Goal: Task Accomplishment & Management: Use online tool/utility

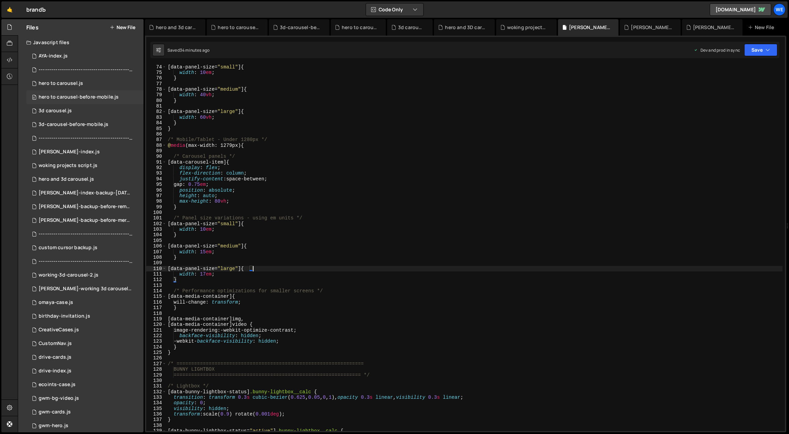
click at [82, 95] on div "hero to carousel-before-mobile.js" at bounding box center [79, 97] width 80 height 6
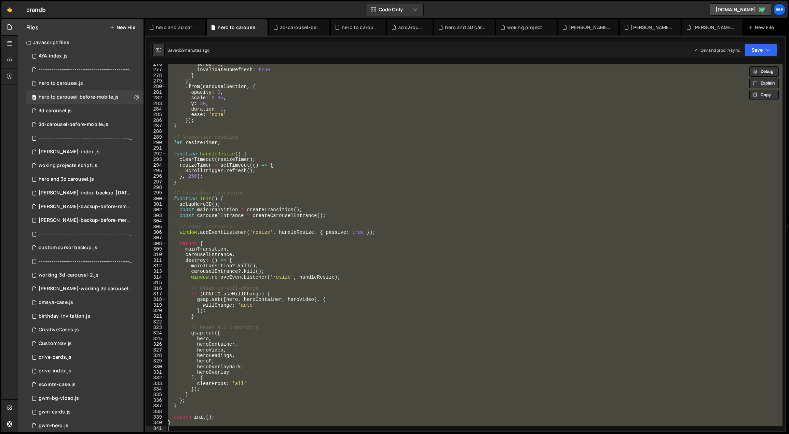
click at [304, 136] on div "scrub : 1 , invalidateOnRefresh : true } }) . from ( carouselSection , { opacit…" at bounding box center [475, 247] width 616 height 366
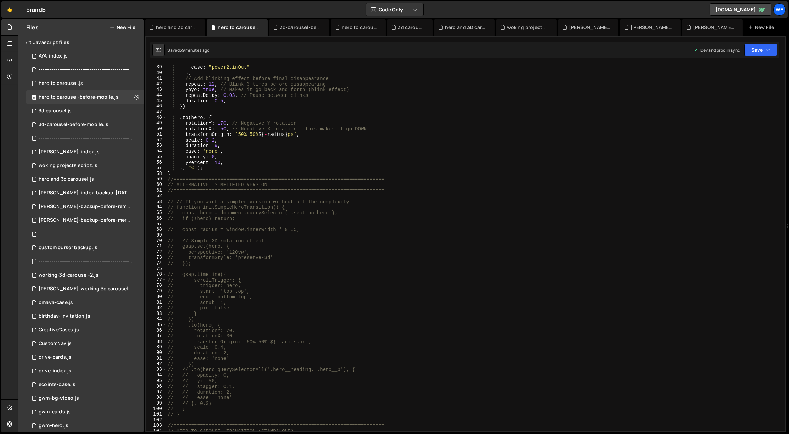
scroll to position [212, 0]
click at [359, 280] on div "from : "random" , ease : "power2.inOut" } , // Add blinking effect before final…" at bounding box center [475, 248] width 617 height 378
type textarea "// scrollTrigger: {"
click at [84, 86] on div "0 hero to carousel.js 0" at bounding box center [84, 84] width 117 height 14
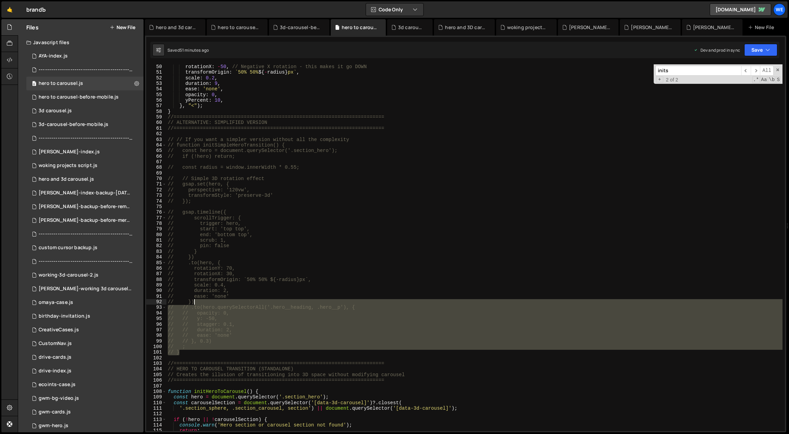
scroll to position [190, 0]
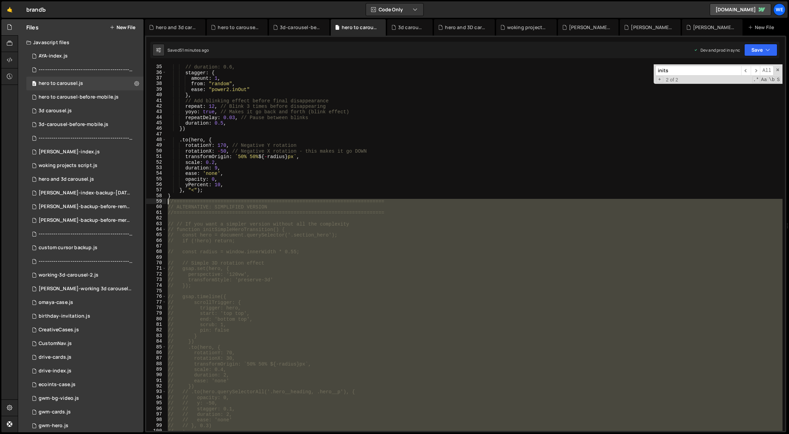
drag, startPoint x: 234, startPoint y: 318, endPoint x: 164, endPoint y: 202, distance: 134.9
click at [164, 202] on div "// } 35 36 37 38 39 40 41 42 43 44 45 46 47 48 49 50 51 52 53 54 55 56 57 58 59…" at bounding box center [465, 247] width 639 height 366
type textarea "//======================================================================== // A…"
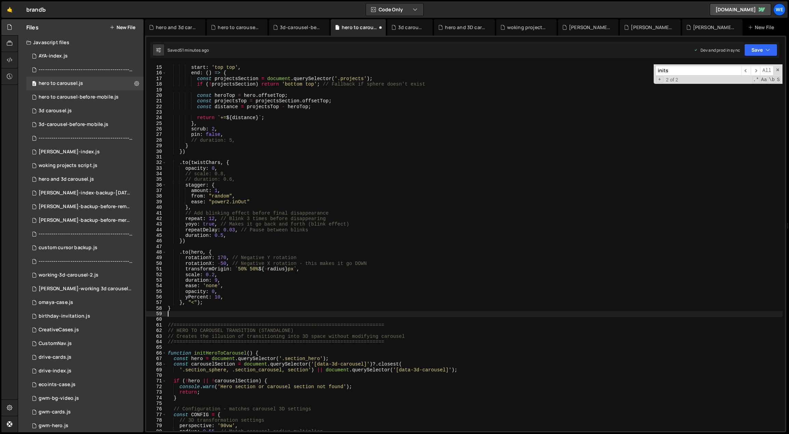
scroll to position [238, 0]
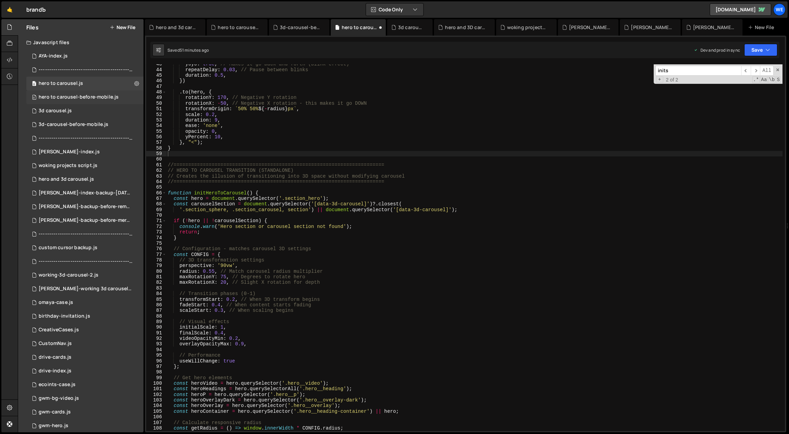
click at [81, 95] on div "hero to carousel-before-mobile.js" at bounding box center [79, 97] width 80 height 6
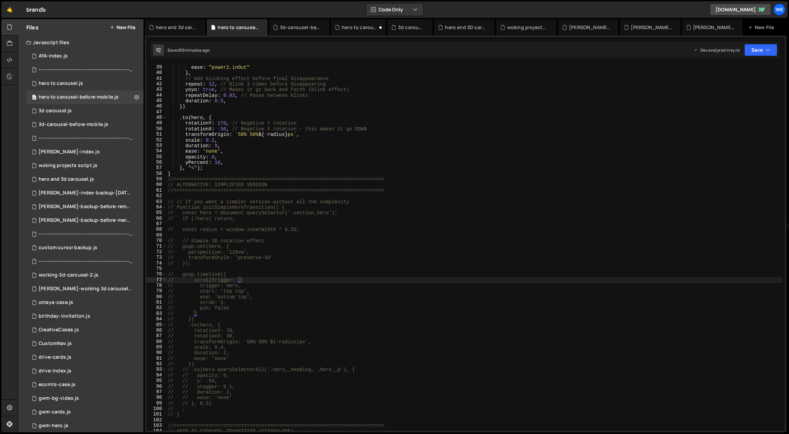
scroll to position [426, 0]
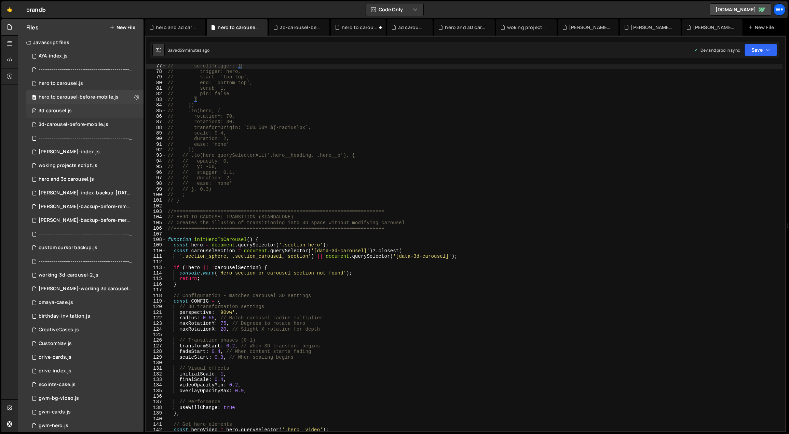
click at [75, 112] on div "0 3d carousel.js 0" at bounding box center [84, 111] width 117 height 14
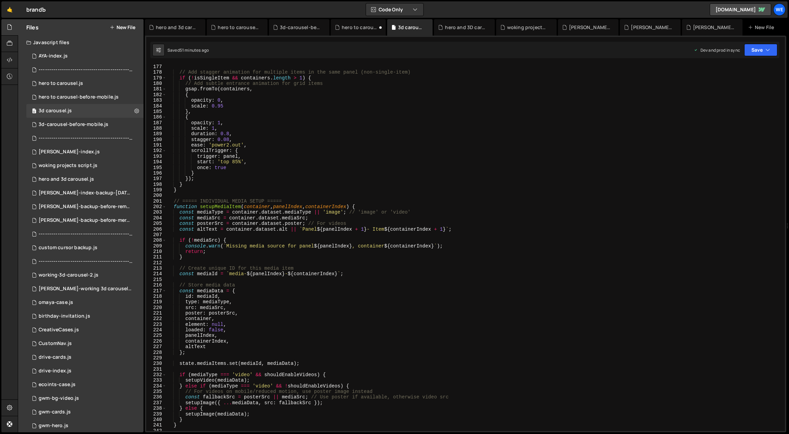
scroll to position [1174, 0]
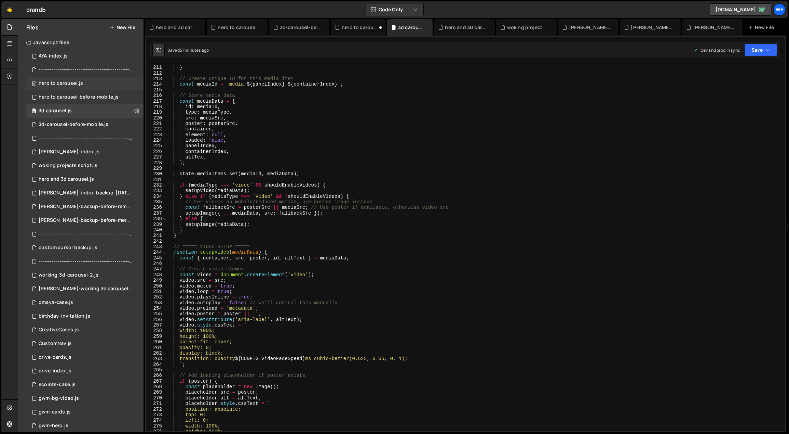
click at [76, 88] on div "0 hero to carousel.js 0" at bounding box center [84, 84] width 117 height 14
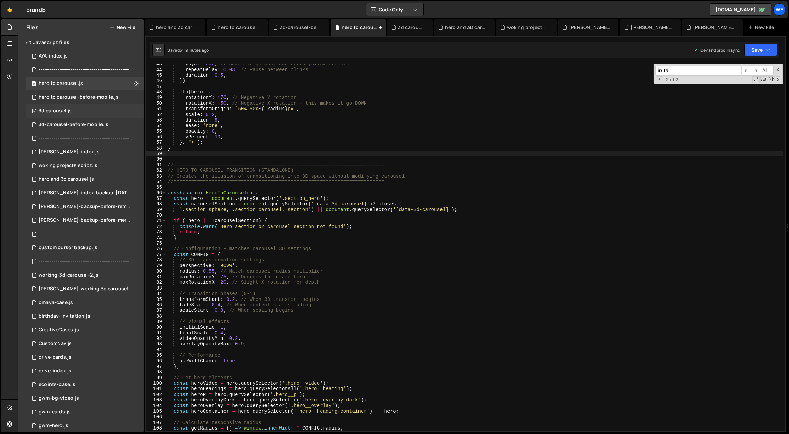
click at [100, 109] on div "0 3d carousel.js 0" at bounding box center [84, 111] width 117 height 14
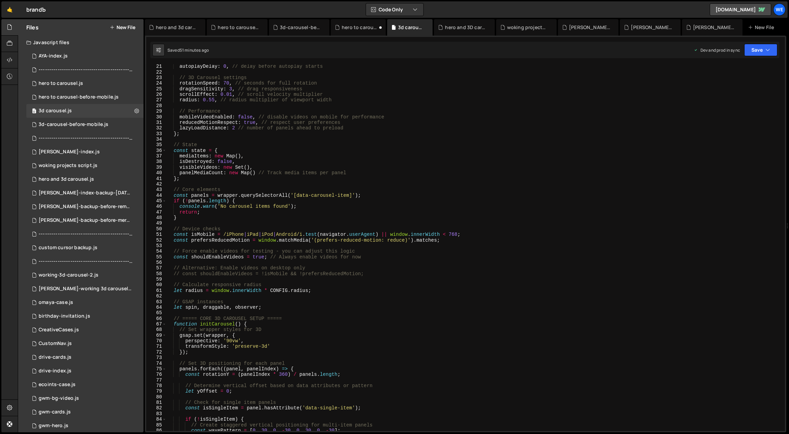
scroll to position [0, 0]
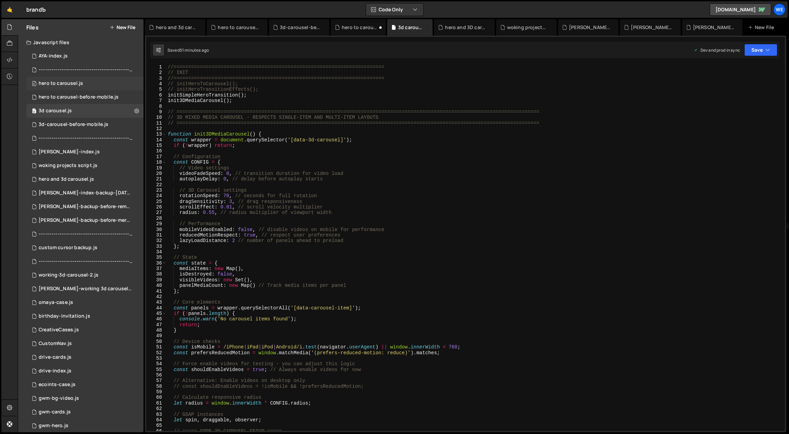
click at [66, 82] on div "hero to carousel.js" at bounding box center [61, 83] width 44 height 6
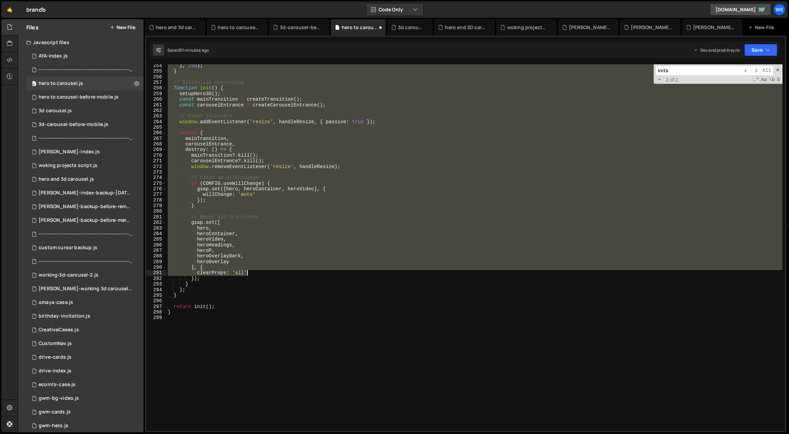
scroll to position [1487, 0]
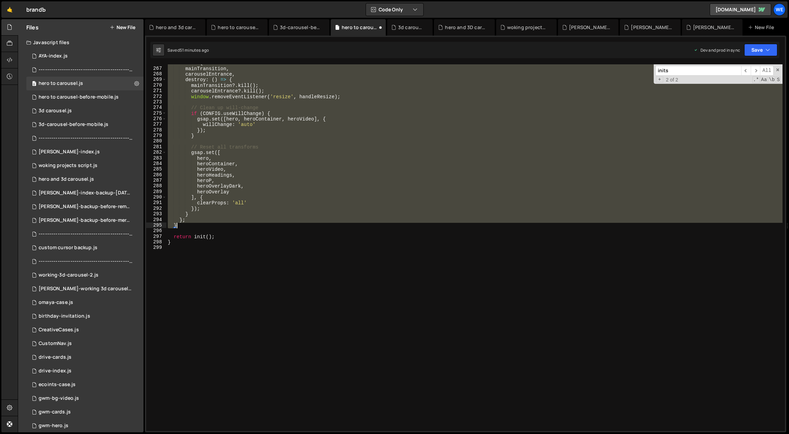
drag, startPoint x: 168, startPoint y: 163, endPoint x: 237, endPoint y: 227, distance: 94.6
click at [237, 227] on div "return { mainTransition , carouselEntrance , destroy : ( ) => { mainTransition …" at bounding box center [475, 249] width 617 height 378
type textarea "}; }"
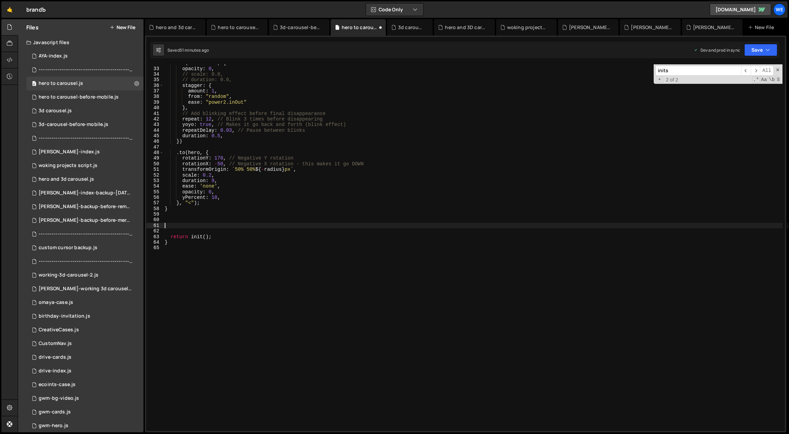
scroll to position [177, 0]
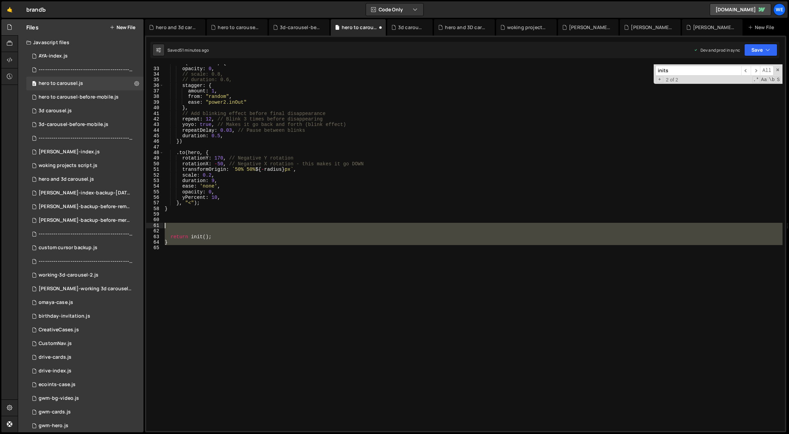
drag, startPoint x: 192, startPoint y: 250, endPoint x: 168, endPoint y: 225, distance: 35.1
click at [168, 225] on div ". to ( twistChars , { opacity : 0 , // scale: 0.8, // duration: 0.6, stagger : …" at bounding box center [473, 249] width 620 height 378
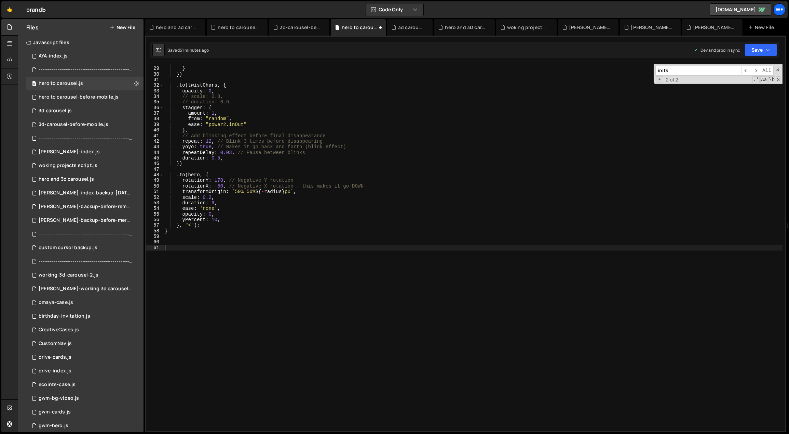
scroll to position [0, 0]
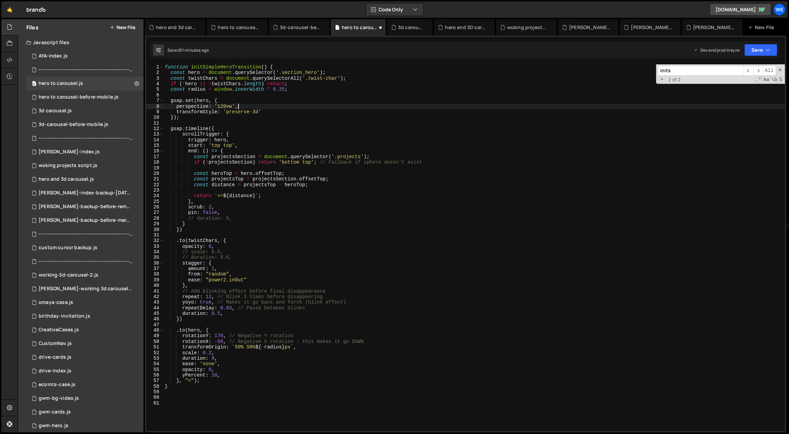
click at [353, 108] on div "function initSimpleHeroTransition ( ) { const hero = document . querySelector (…" at bounding box center [474, 253] width 622 height 378
type textarea "perspective: '120vw',"
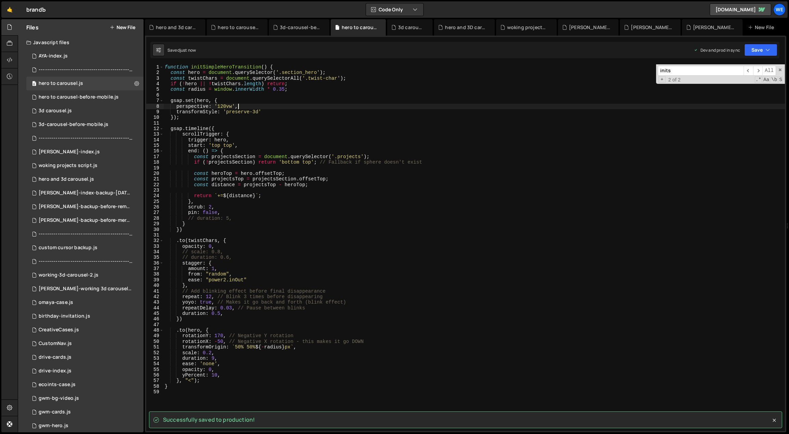
click at [342, 123] on div "function initSimpleHeroTransition ( ) { const hero = document . querySelector (…" at bounding box center [474, 253] width 622 height 378
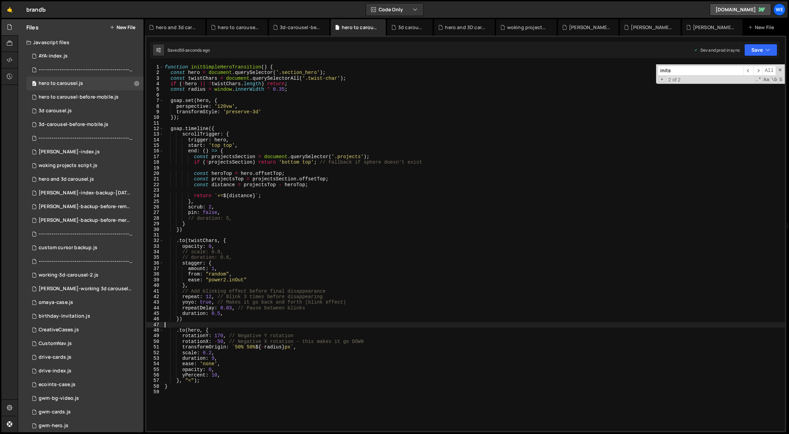
click at [266, 325] on div "function initSimpleHeroTransition ( ) { const hero = document . querySelector (…" at bounding box center [474, 253] width 622 height 378
type textarea "}"
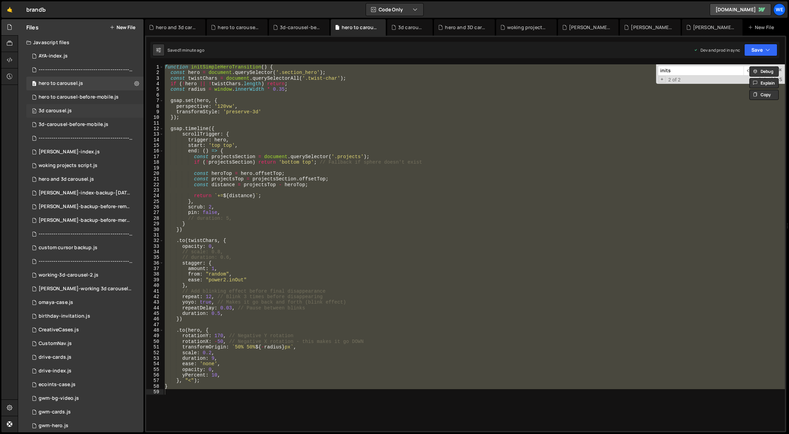
click at [65, 107] on div "0 3d carousel.js 0" at bounding box center [84, 111] width 117 height 14
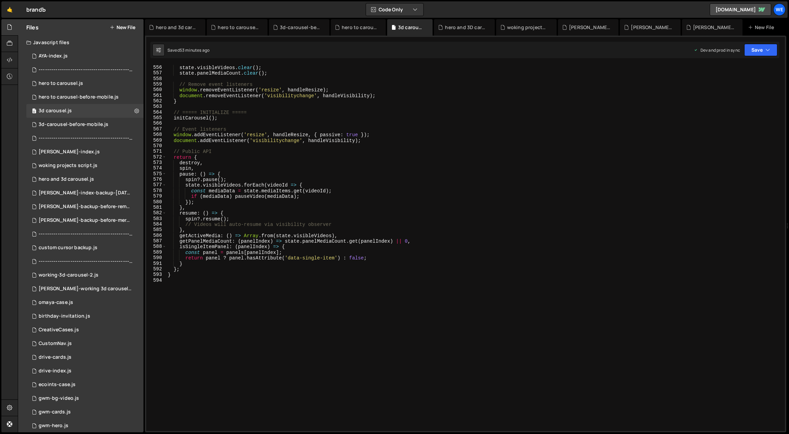
scroll to position [3137, 0]
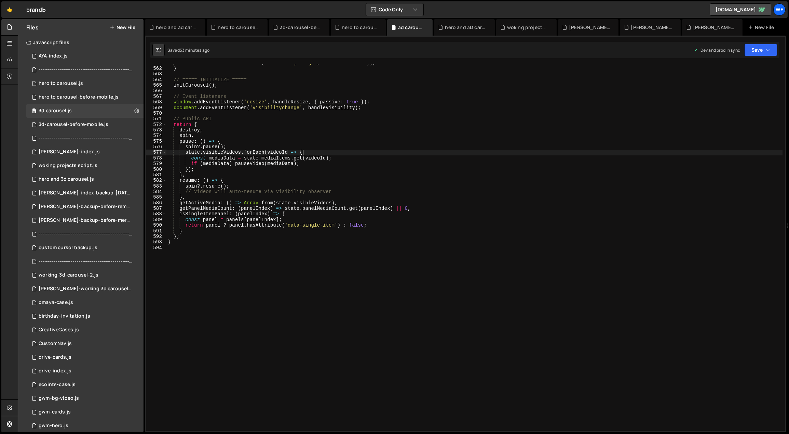
click at [322, 151] on div "document . removeEventListener ( 'visibilitychange' , handleVisibility ) ; } //…" at bounding box center [475, 249] width 617 height 378
click at [314, 128] on div "document . removeEventListener ( 'visibilitychange' , handleVisibility ) ; } //…" at bounding box center [475, 249] width 617 height 378
type textarea "destroy,"
click at [74, 84] on div "hero to carousel.js" at bounding box center [61, 83] width 44 height 6
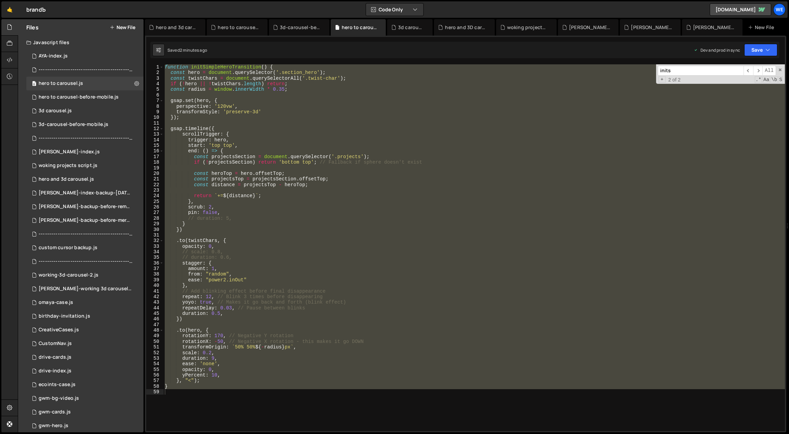
click at [323, 146] on div "function initSimpleHeroTransition ( ) { const hero = document . querySelector (…" at bounding box center [474, 247] width 622 height 366
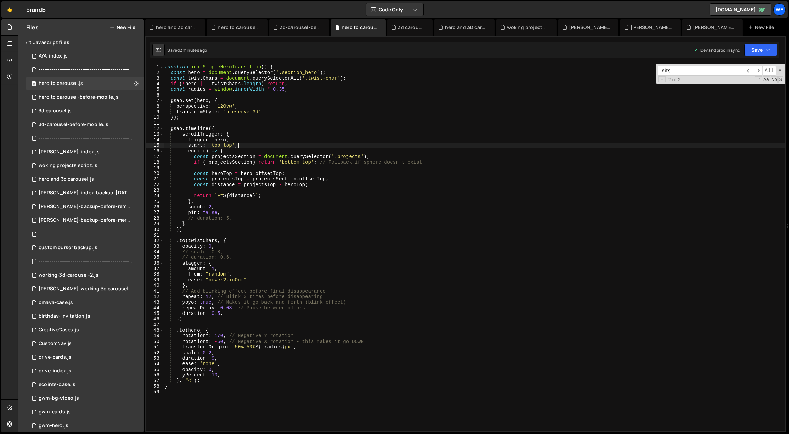
type textarea "}"
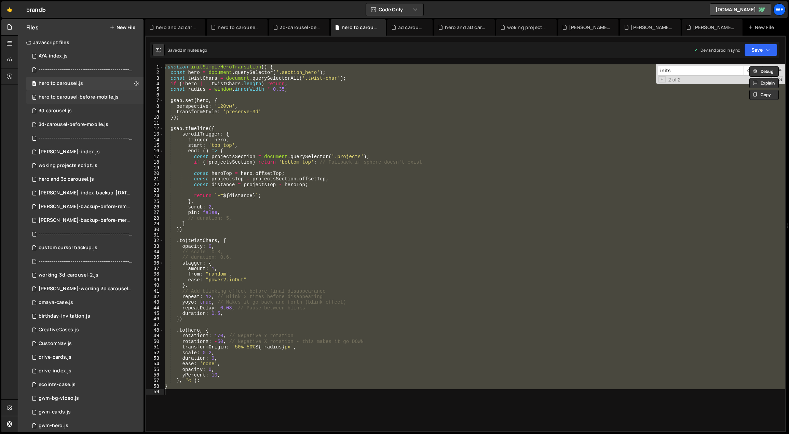
click at [83, 95] on div "hero to carousel-before-mobile.js" at bounding box center [79, 97] width 80 height 6
click at [362, 37] on div "1 Type cmd + s to save your Javascript file. הההההההההההההההההההההההההההההההההה…" at bounding box center [465, 37] width 639 height 0
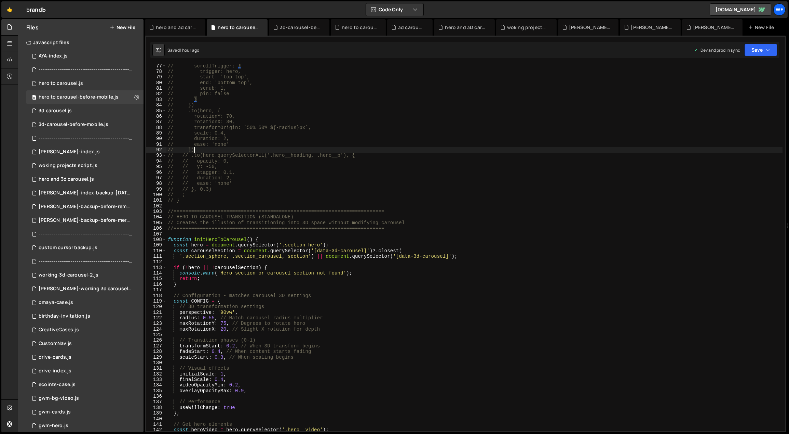
click at [360, 149] on div "// scrollTrigger: { // trigger: hero, // start: 'top top', // end: 'bottom top'…" at bounding box center [475, 252] width 617 height 378
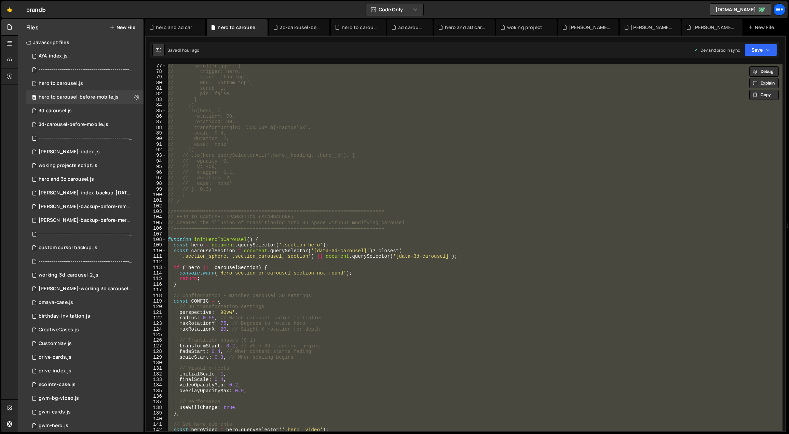
click at [293, 141] on div "// scrollTrigger: { // trigger: hero, // start: 'top top', // end: 'bottom top'…" at bounding box center [475, 247] width 616 height 366
type textarea "// duration: 2,"
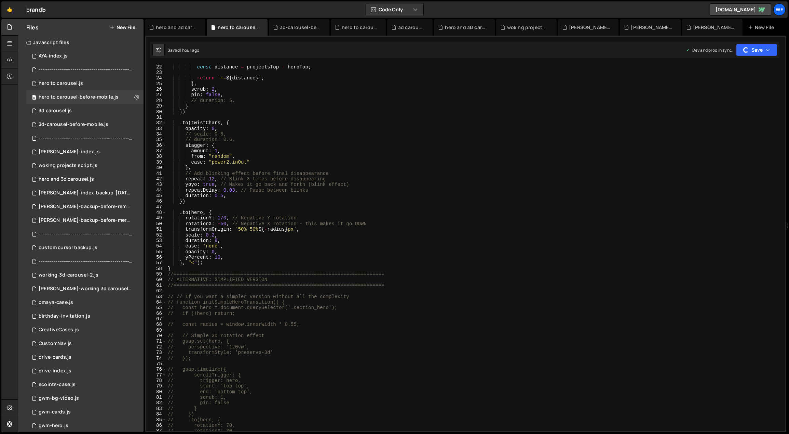
scroll to position [0, 0]
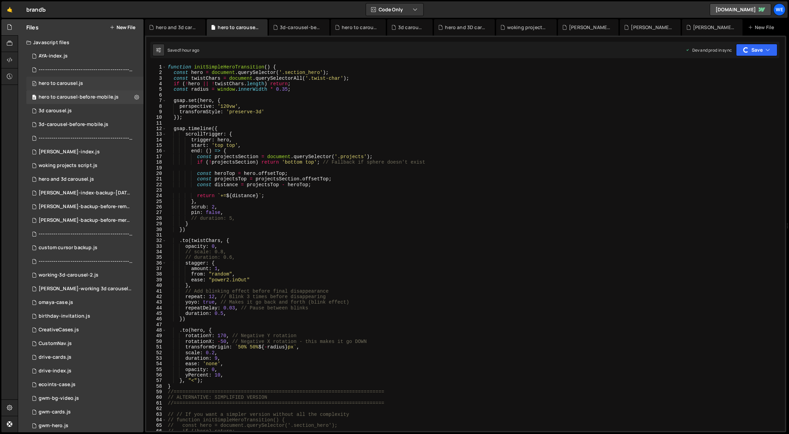
click at [81, 85] on div "hero to carousel.js" at bounding box center [61, 83] width 44 height 6
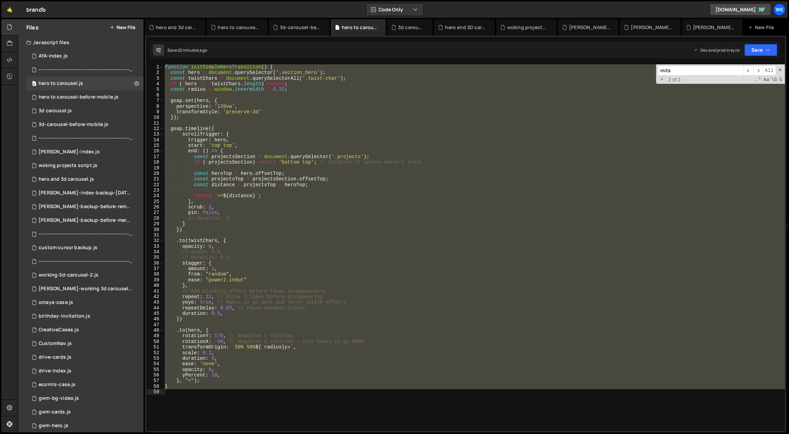
click at [304, 142] on div "function initSimpleHeroTransition ( ) { const hero = document . querySelector (…" at bounding box center [474, 253] width 622 height 378
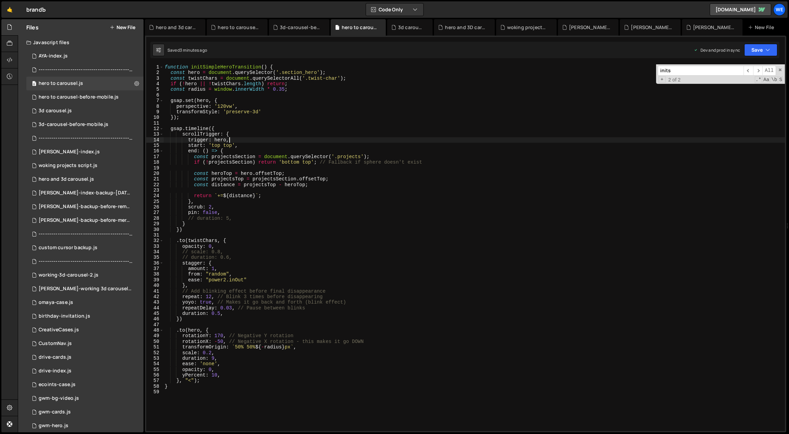
click at [293, 268] on div "function initSimpleHeroTransition ( ) { const hero = document . querySelector (…" at bounding box center [474, 253] width 622 height 378
click at [246, 382] on div "function initSimpleHeroTransition ( ) { const hero = document . querySelector (…" at bounding box center [474, 253] width 622 height 378
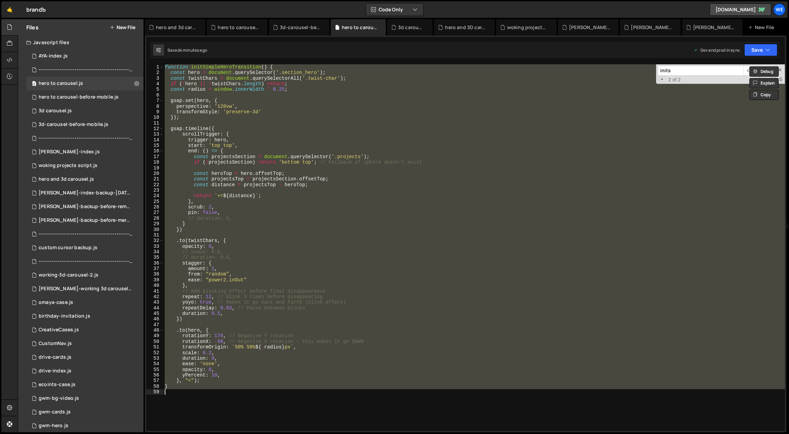
paste textarea
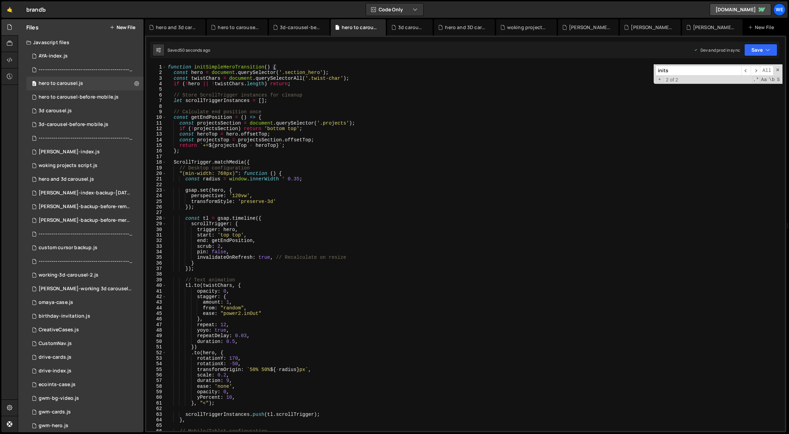
click at [410, 334] on div "function initSimpleHeroTransition ( ) { const hero = document . querySelector (…" at bounding box center [475, 253] width 617 height 378
type textarea "repeatDelay: 0.03,"
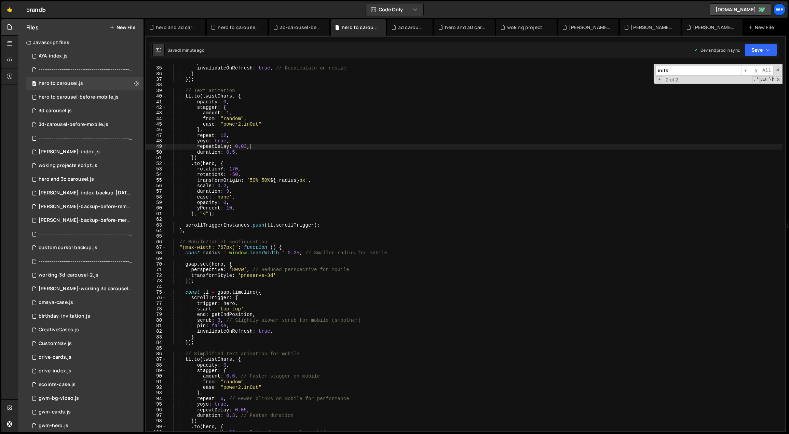
scroll to position [260, 0]
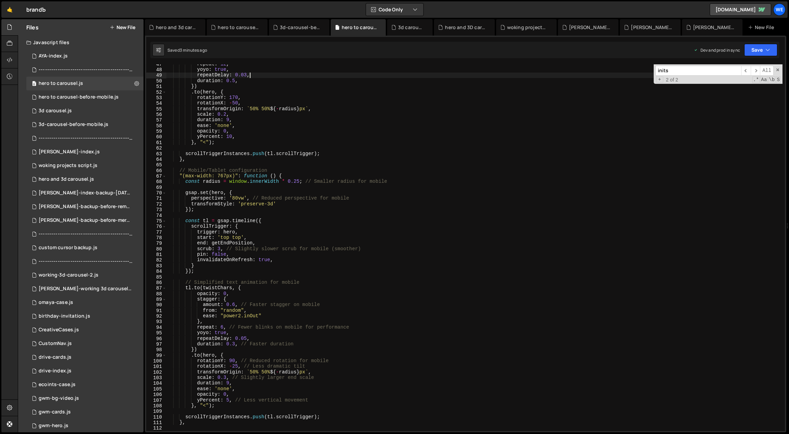
click at [515, 274] on div "repeat : 12 , yoyo : true , repeatDelay : 0.03 , duration : 0.5 , }) . to ( her…" at bounding box center [475, 250] width 617 height 378
click at [79, 107] on div "0 3d carousel.js 0" at bounding box center [84, 111] width 117 height 14
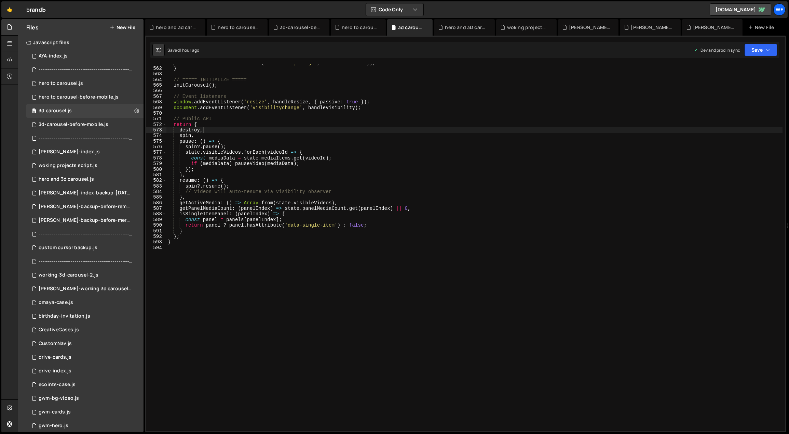
click at [361, 140] on div "document . removeEventListener ( 'visibilitychange' , handleVisibility ) ; } //…" at bounding box center [475, 249] width 617 height 378
type textarea "}"
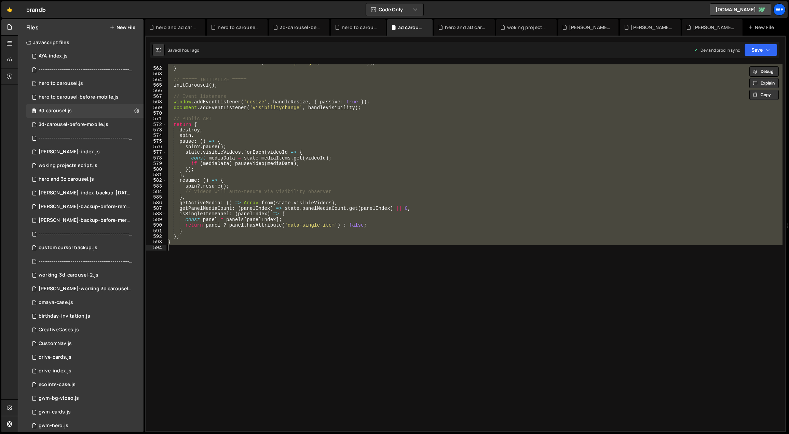
click at [245, 303] on div "document . removeEventListener ( 'visibilitychange' , handleVisibility ) ; } //…" at bounding box center [475, 247] width 616 height 366
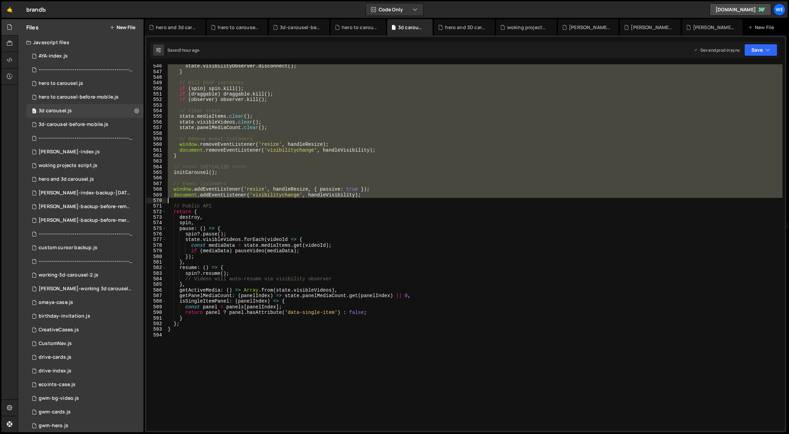
scroll to position [3137, 0]
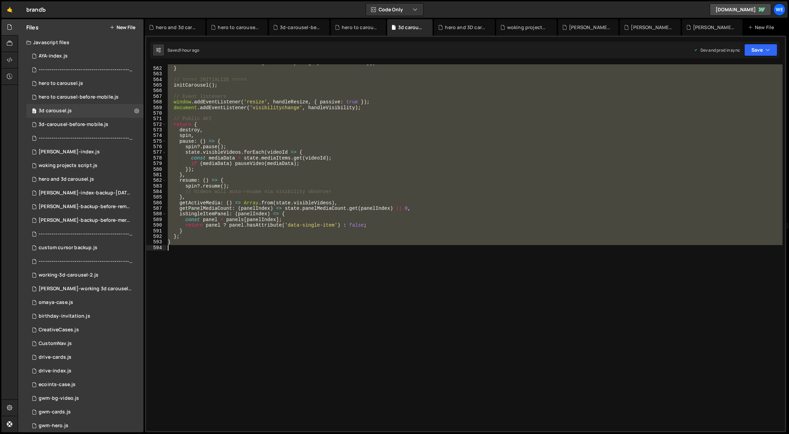
drag, startPoint x: 168, startPoint y: 133, endPoint x: 207, endPoint y: 247, distance: 119.9
click at [207, 247] on div "document . removeEventListener ( 'visibilitychange' , handleVisibility ) ; } //…" at bounding box center [475, 249] width 617 height 378
paste textarea
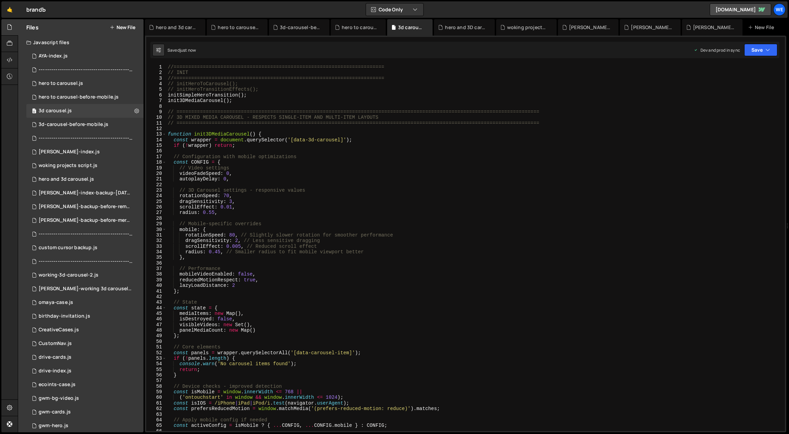
scroll to position [0, 0]
click at [275, 225] on div "//======================================================================== // I…" at bounding box center [475, 253] width 617 height 378
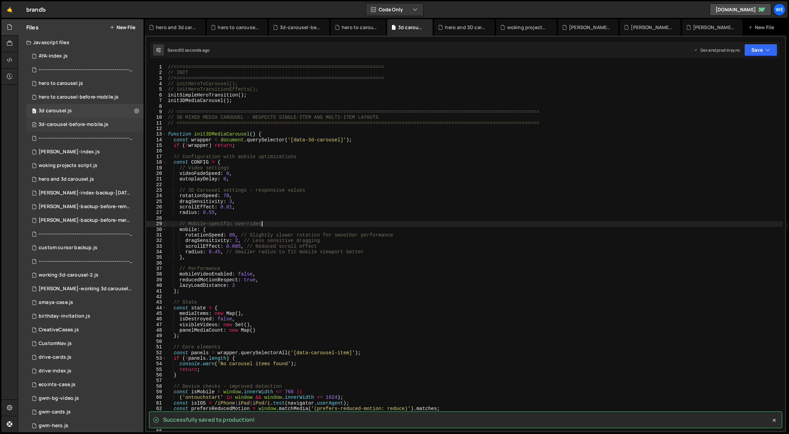
click at [102, 125] on div "3d-carousel-before-mobile.js" at bounding box center [74, 124] width 70 height 6
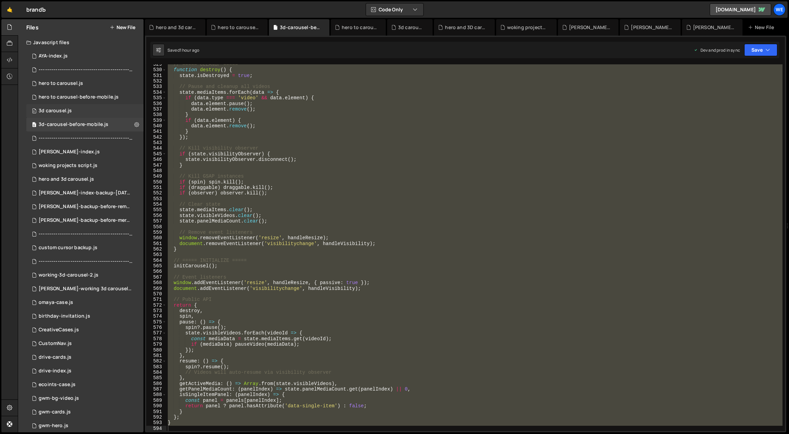
click at [92, 110] on div "0 3d carousel.js 0" at bounding box center [84, 111] width 117 height 14
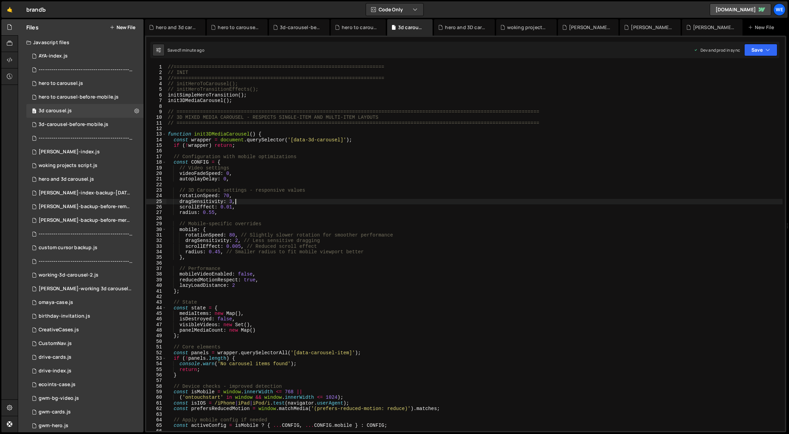
click at [410, 203] on div "//======================================================================== // I…" at bounding box center [475, 253] width 617 height 378
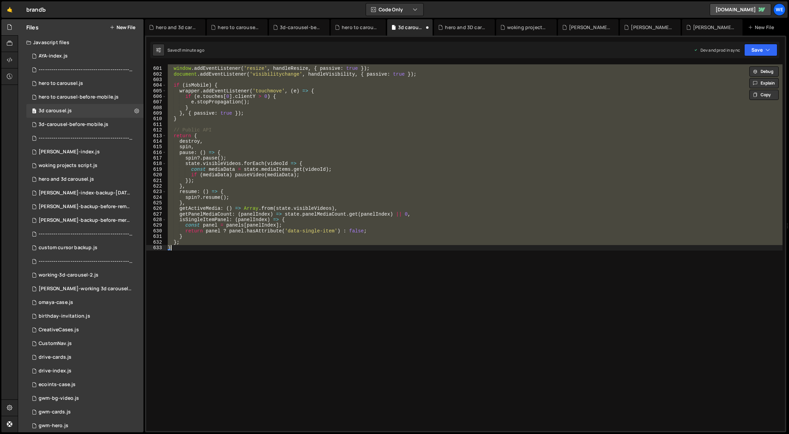
scroll to position [3355, 0]
type textarea "}"
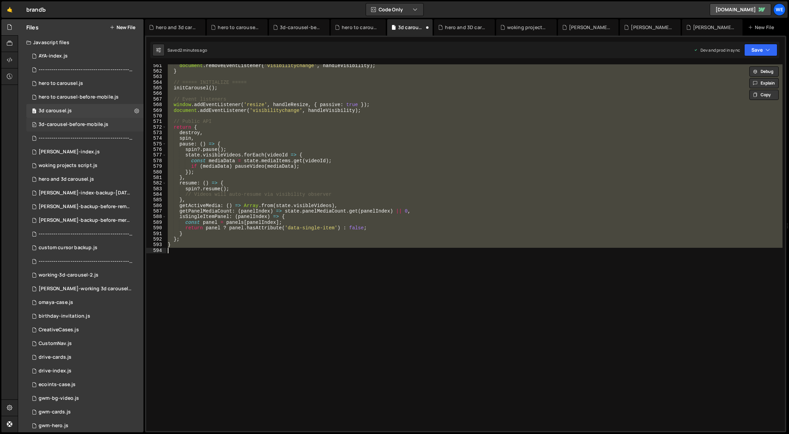
click at [78, 125] on div "3d-carousel-before-mobile.js" at bounding box center [74, 124] width 70 height 6
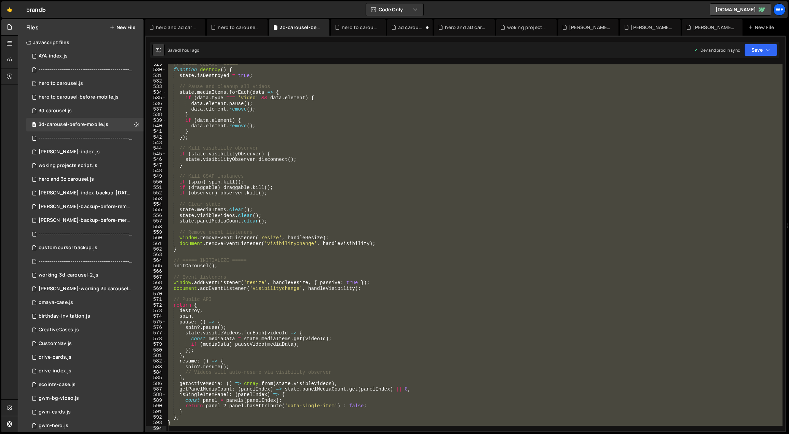
click at [347, 173] on div "// ===== CLEANUP ===== function destroy ( ) { state . isDestroyed = true ; // P…" at bounding box center [475, 247] width 616 height 366
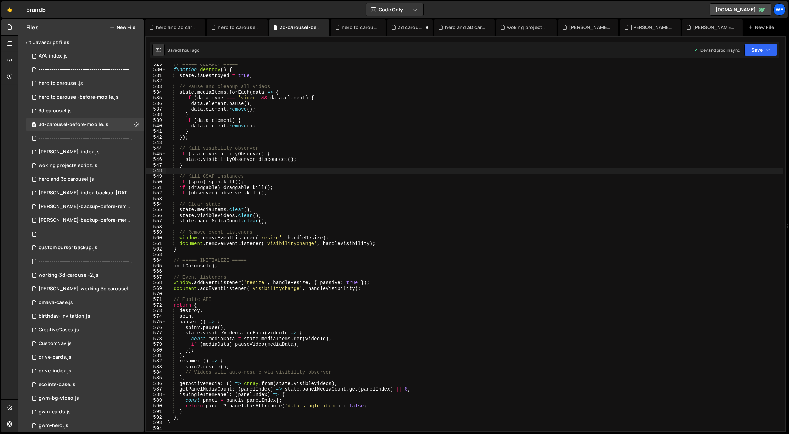
type textarea "}"
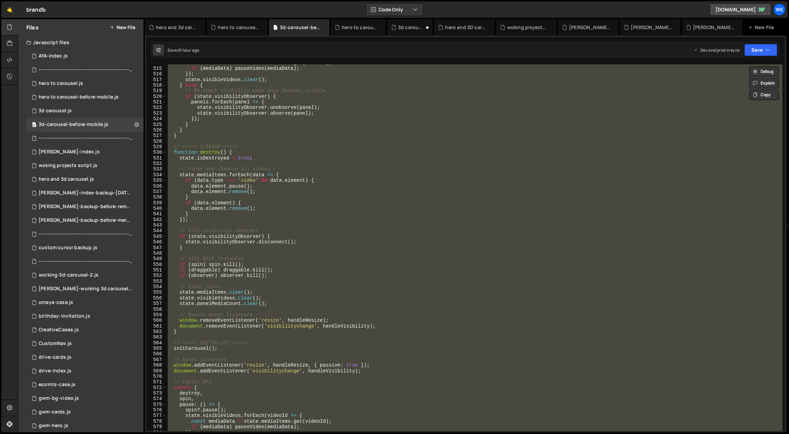
scroll to position [2648, 0]
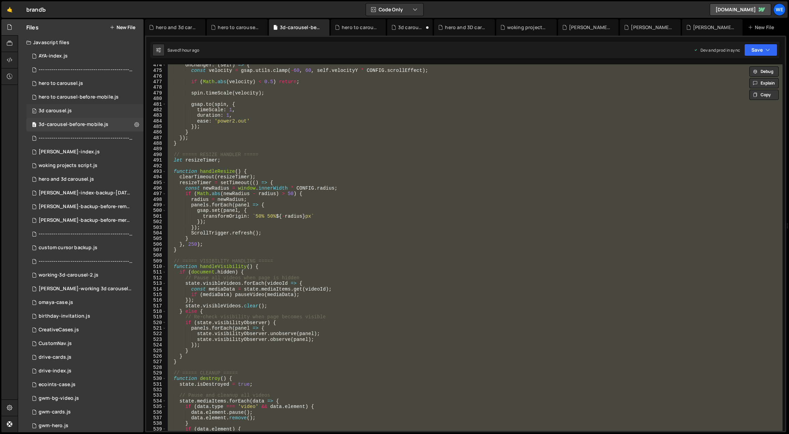
click at [79, 113] on div "0 3d carousel.js 0" at bounding box center [84, 111] width 117 height 14
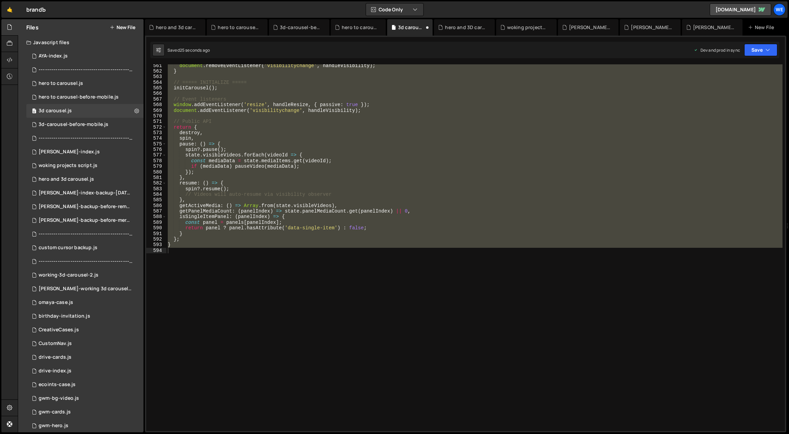
click at [382, 200] on div "document . removeEventListener ( 'visibilitychange' , handleVisibility ) ; } //…" at bounding box center [475, 247] width 616 height 366
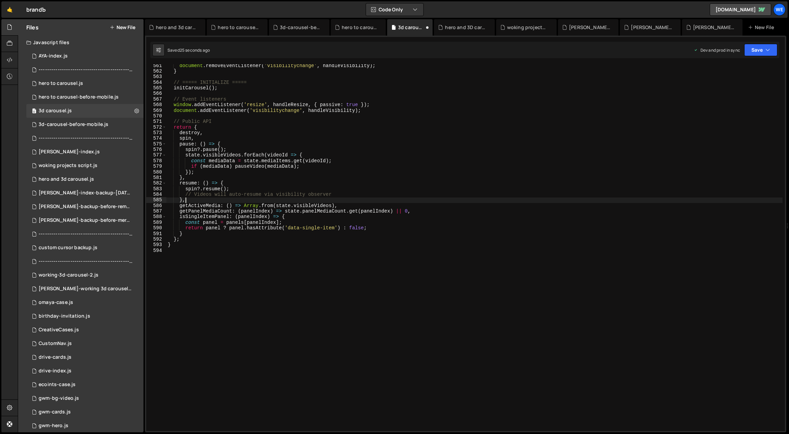
type textarea "}"
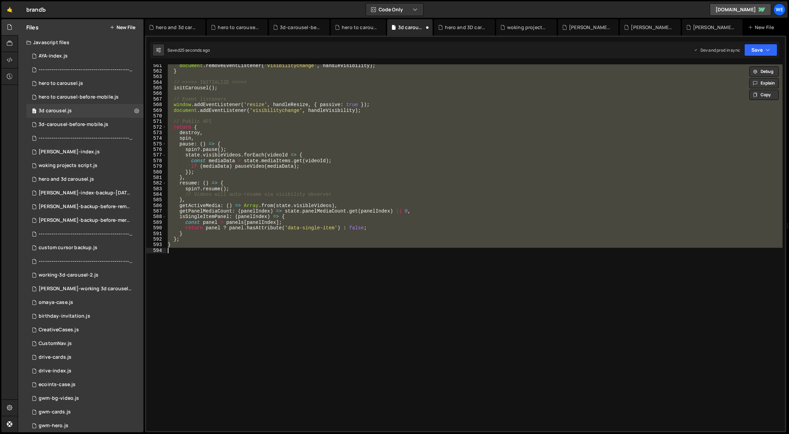
paste textarea
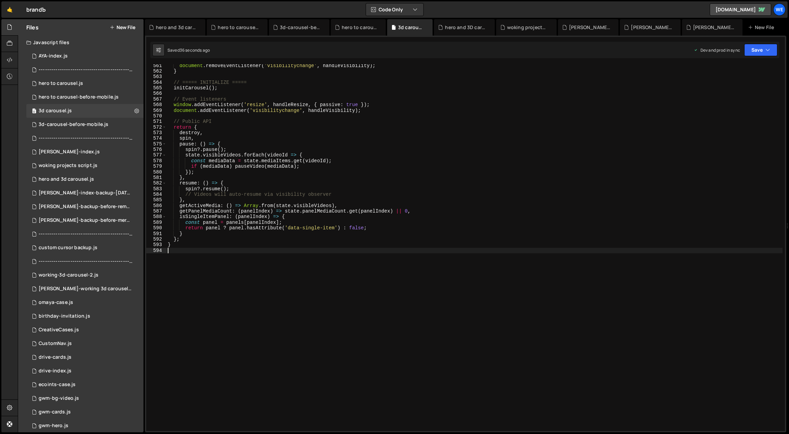
click at [333, 146] on div "document . removeEventListener ( 'visibilitychange' , handleVisibility ) ; } //…" at bounding box center [475, 252] width 617 height 378
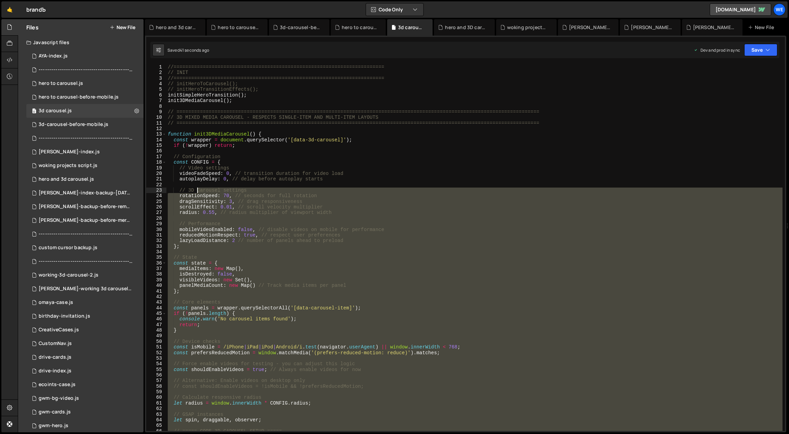
scroll to position [0, 0]
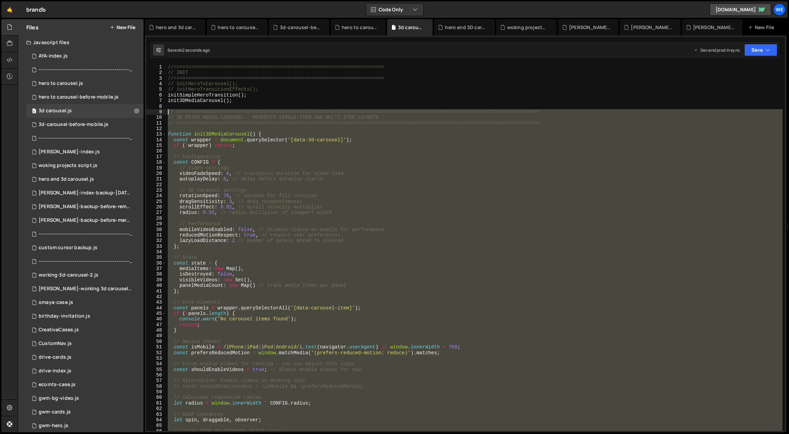
drag, startPoint x: 210, startPoint y: 316, endPoint x: 167, endPoint y: 113, distance: 207.3
click at [167, 113] on div "//======================================================================== // I…" at bounding box center [475, 253] width 617 height 378
click at [435, 269] on div "//======================================================================== // I…" at bounding box center [475, 247] width 616 height 366
type textarea "mediaItems: new Map(),"
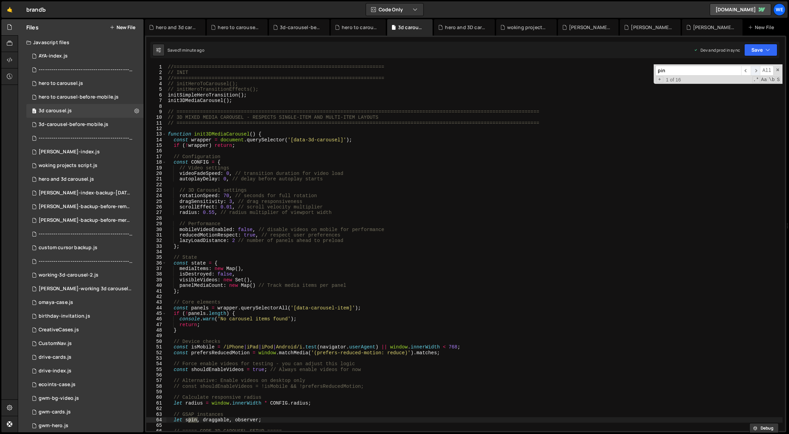
click at [758, 66] on span "​" at bounding box center [756, 71] width 10 height 10
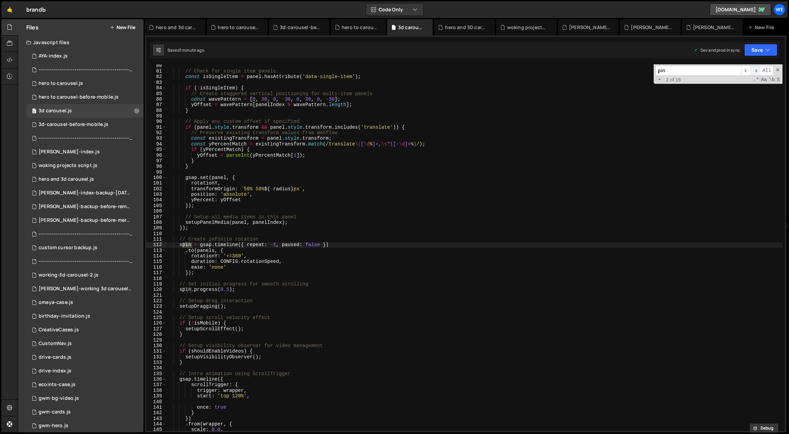
scroll to position [443, 0]
click at [758, 66] on span "​" at bounding box center [756, 71] width 10 height 10
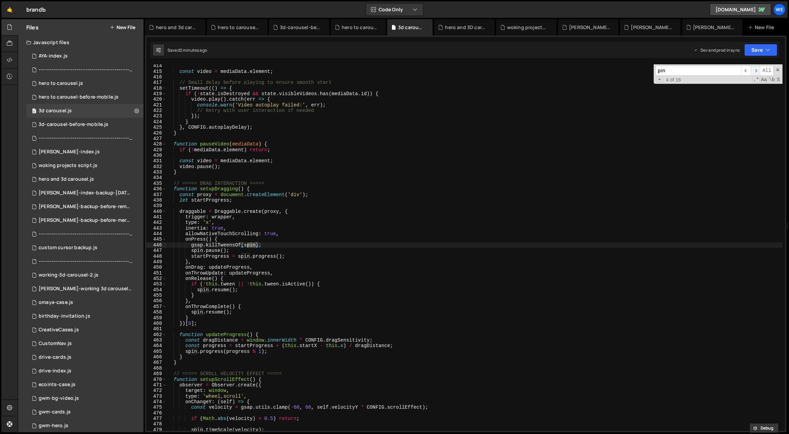
click at [758, 66] on span "​" at bounding box center [756, 71] width 10 height 10
click at [721, 71] on input "pin" at bounding box center [699, 71] width 86 height 10
type input "pinspa"
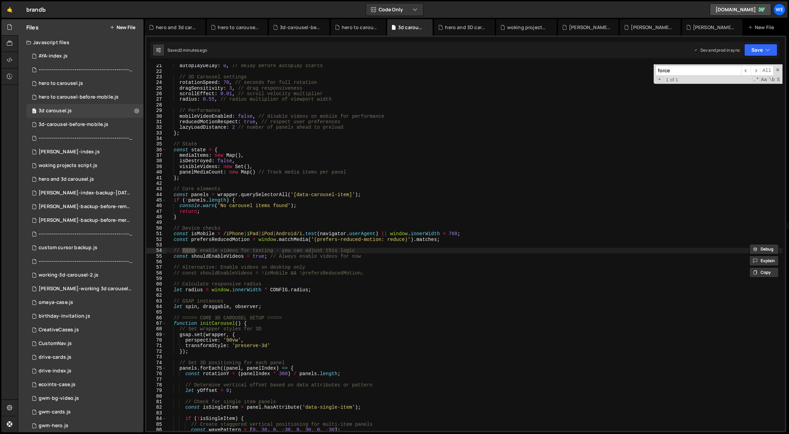
scroll to position [113, 0]
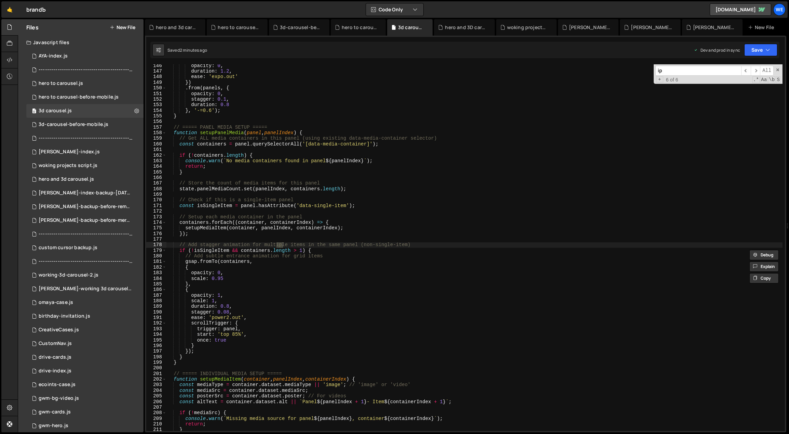
type input "i"
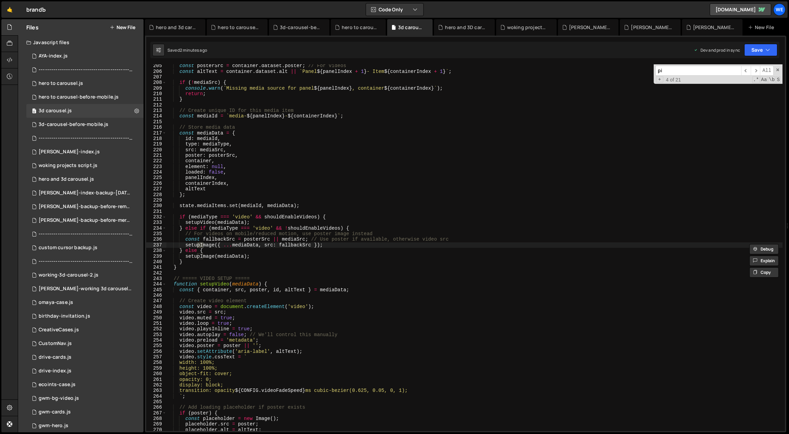
type input "pin"
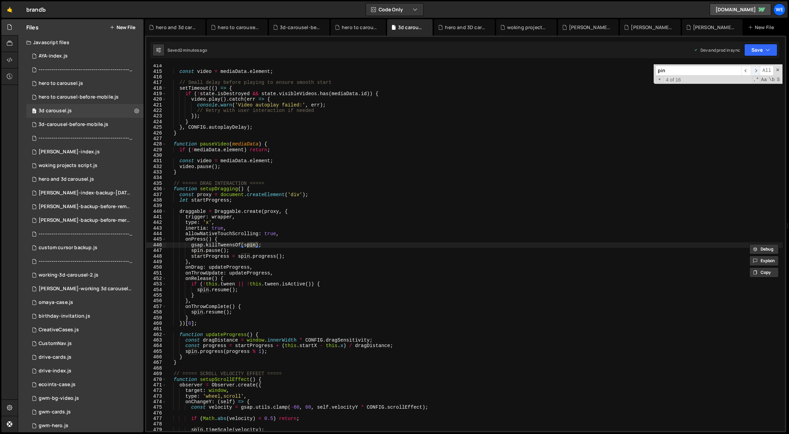
click at [757, 69] on span "​" at bounding box center [756, 71] width 10 height 10
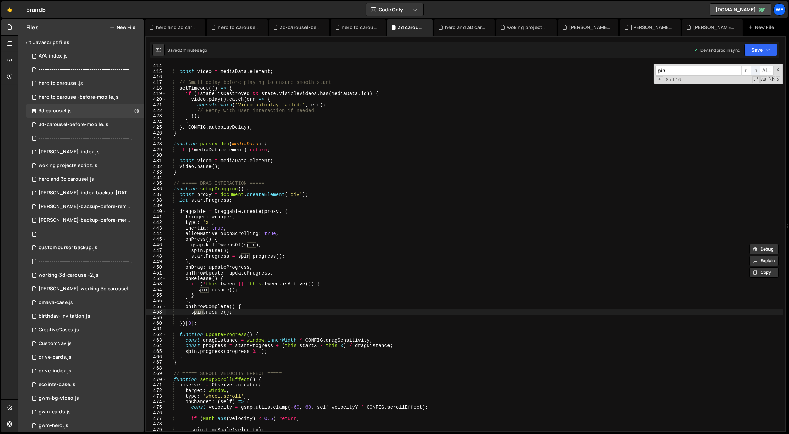
click at [757, 69] on span "​" at bounding box center [756, 71] width 10 height 10
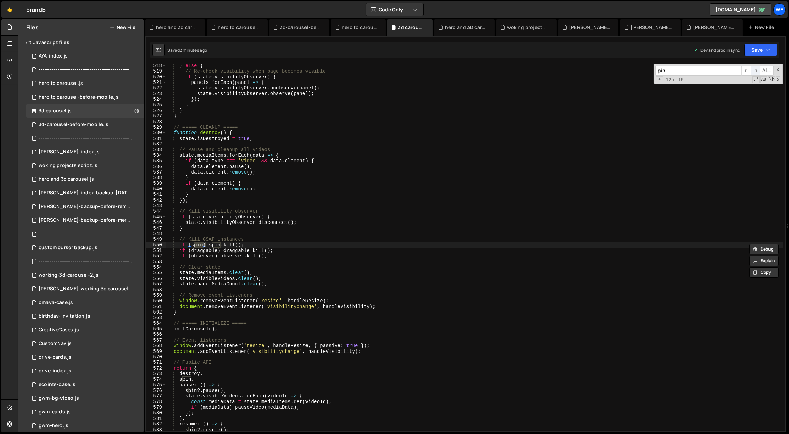
click at [757, 69] on span "​" at bounding box center [756, 71] width 10 height 10
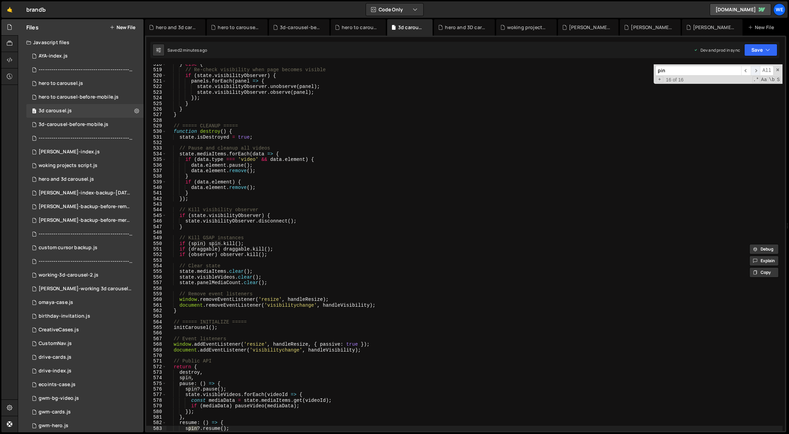
click at [757, 69] on span "​" at bounding box center [756, 71] width 10 height 10
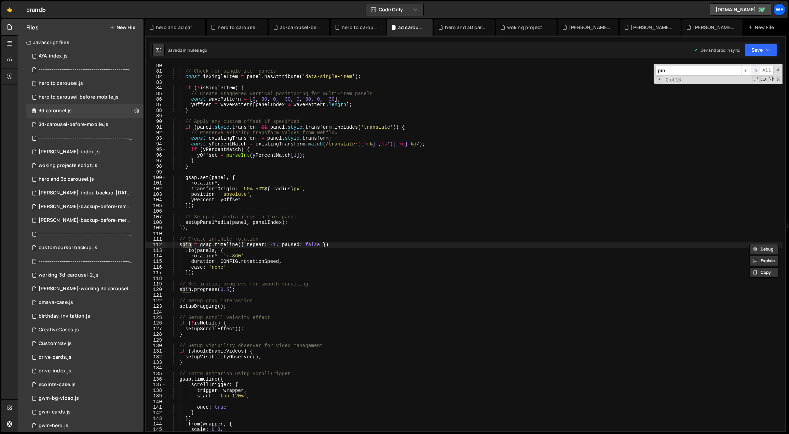
click at [757, 69] on span "​" at bounding box center [756, 71] width 10 height 10
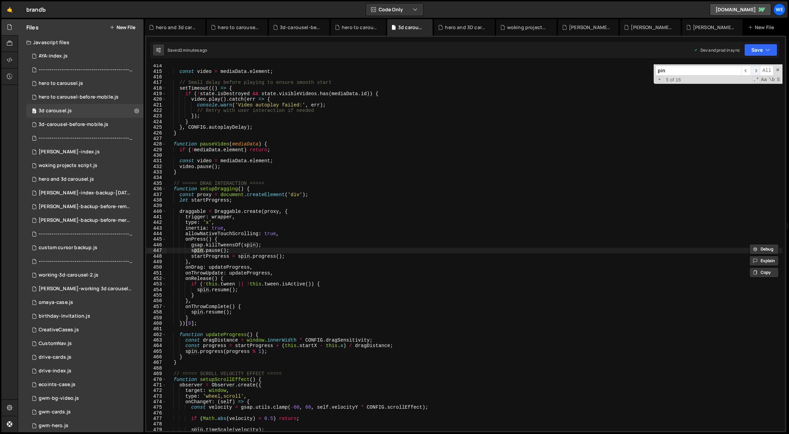
click at [757, 69] on span "​" at bounding box center [756, 71] width 10 height 10
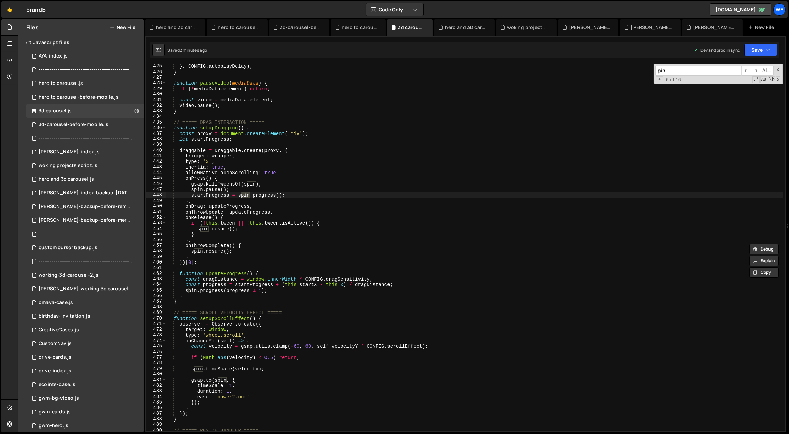
scroll to position [2616, 0]
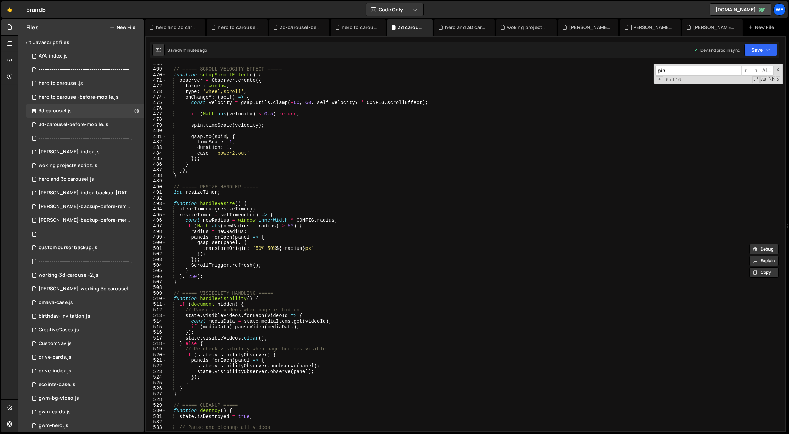
click at [331, 327] on div "// ===== SCROLL VELOCITY EFFECT ===== function setupScrollEffect ( ) { observer…" at bounding box center [475, 250] width 617 height 378
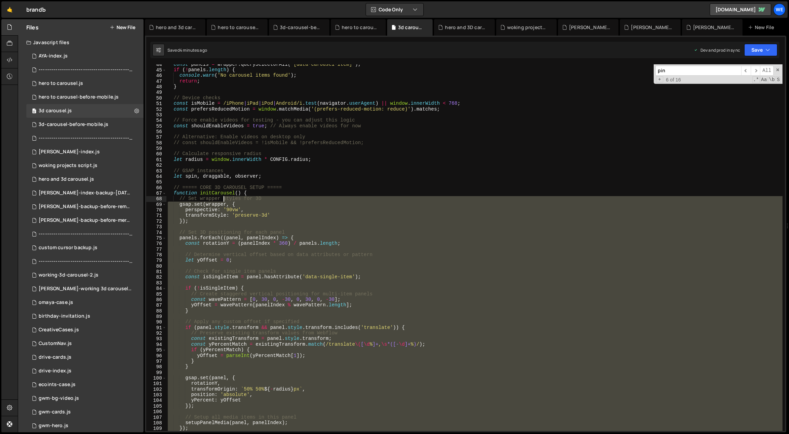
scroll to position [0, 0]
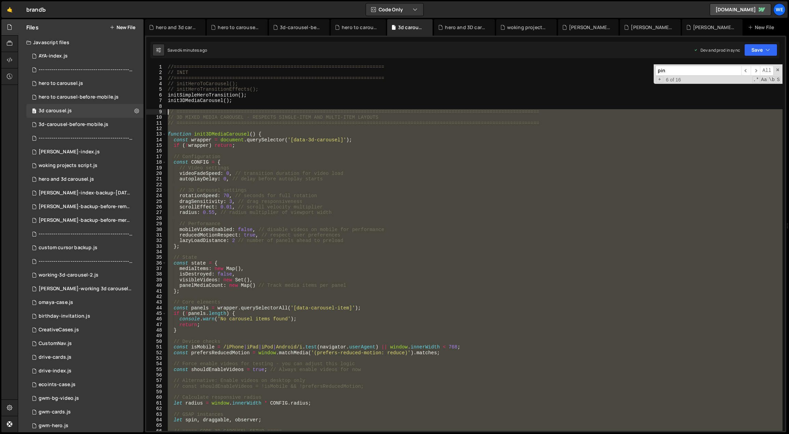
drag, startPoint x: 313, startPoint y: 355, endPoint x: 167, endPoint y: 113, distance: 282.9
click at [167, 113] on div "//======================================================================== // I…" at bounding box center [475, 253] width 617 height 378
paste textarea "}"
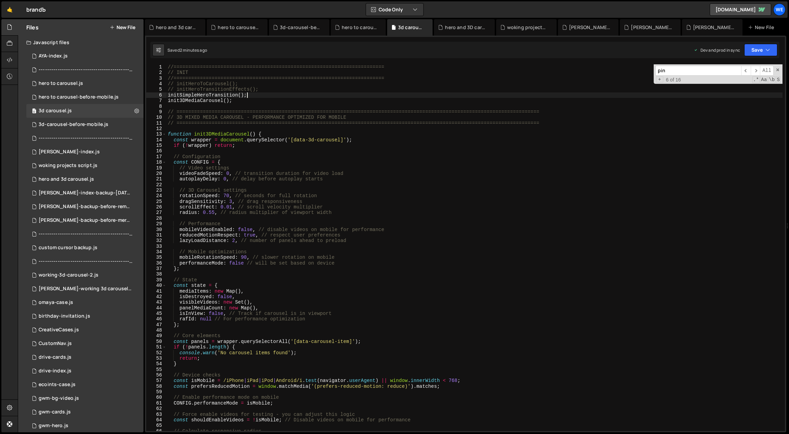
click at [260, 94] on div "//======================================================================== // I…" at bounding box center [475, 253] width 617 height 378
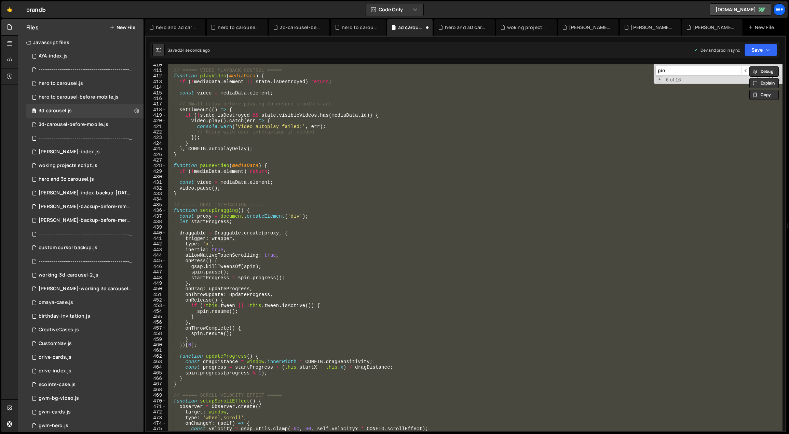
scroll to position [2290, 0]
click at [288, 240] on div "// ===== VIDEO PLAYBACK CONTROL ===== function playVideo ( mediaData ) { if ( !…" at bounding box center [475, 247] width 616 height 366
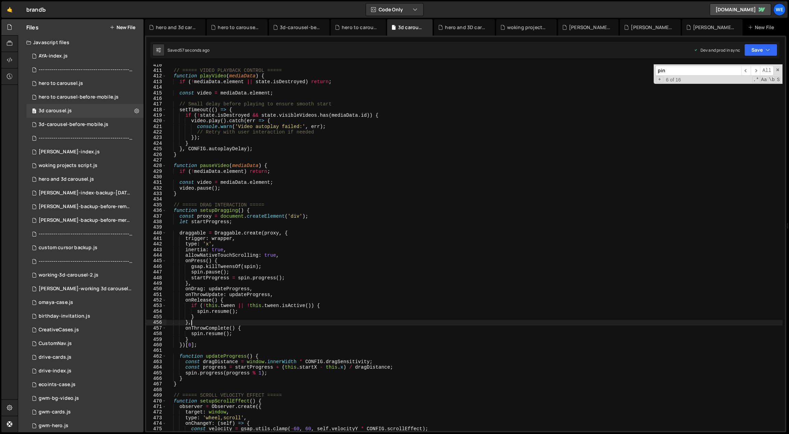
click at [313, 320] on div "// ===== VIDEO PLAYBACK CONTROL ===== function playVideo ( mediaData ) { if ( !…" at bounding box center [475, 251] width 617 height 378
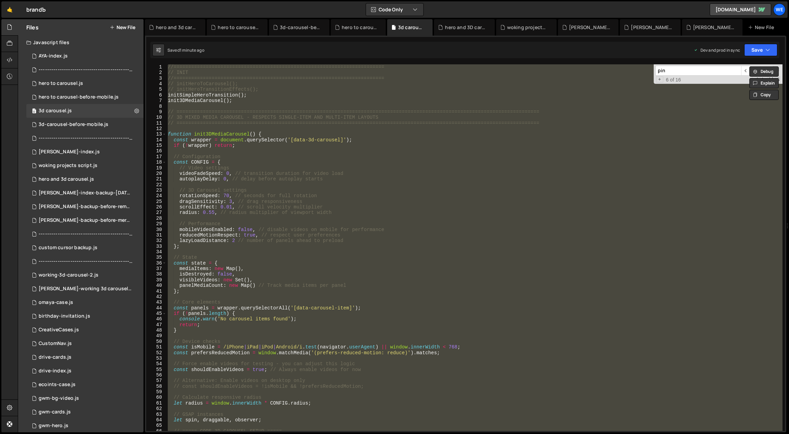
scroll to position [0, 0]
click at [205, 162] on div "//======================================================================== // I…" at bounding box center [475, 247] width 616 height 366
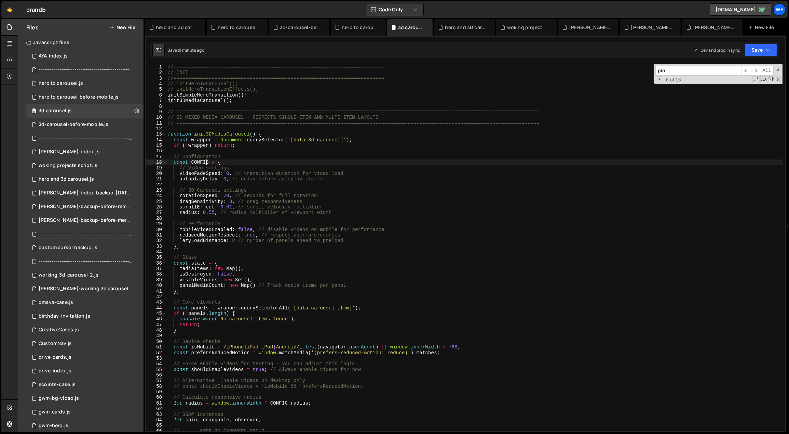
click at [168, 112] on div "//======================================================================== // I…" at bounding box center [475, 253] width 617 height 378
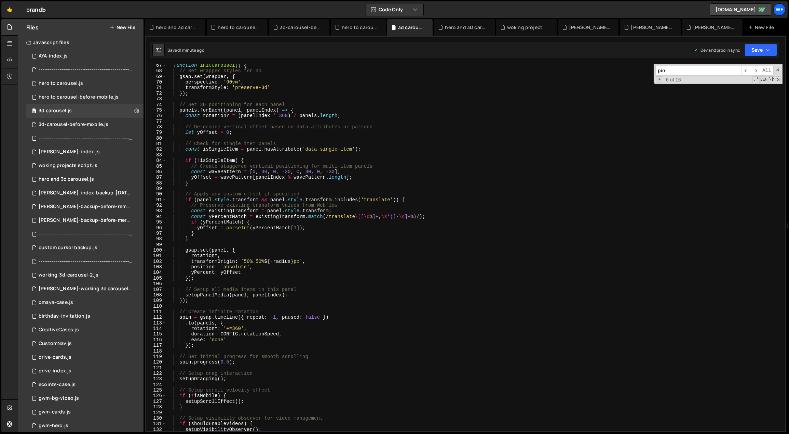
drag, startPoint x: 166, startPoint y: 110, endPoint x: 179, endPoint y: 157, distance: 48.2
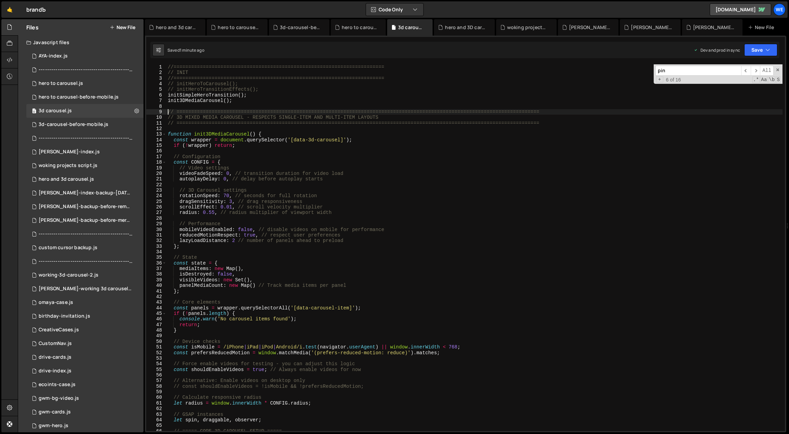
click at [170, 110] on div "//======================================================================== // I…" at bounding box center [475, 253] width 617 height 378
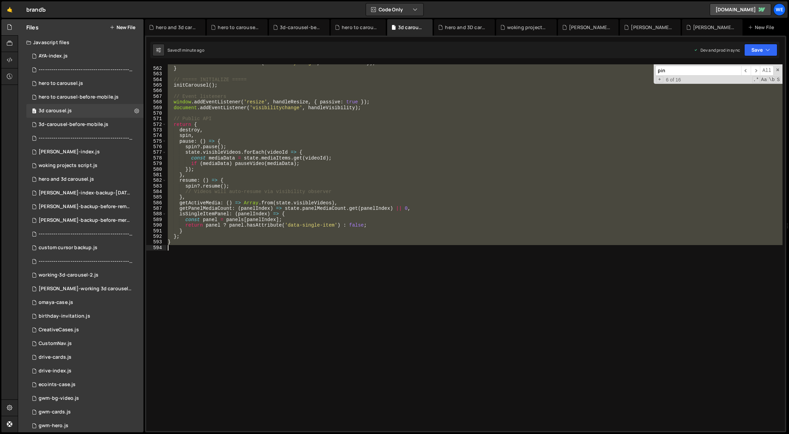
scroll to position [3137, 0]
drag, startPoint x: 168, startPoint y: 111, endPoint x: 243, endPoint y: 287, distance: 191.3
click at [243, 287] on div "document . removeEventListener ( 'visibilitychange' , handleVisibility ) ; } //…" at bounding box center [475, 249] width 617 height 378
type textarea "}"
click at [271, 245] on div "document . removeEventListener ( 'visibilitychange' , handleVisibility ) ; } //…" at bounding box center [475, 247] width 616 height 366
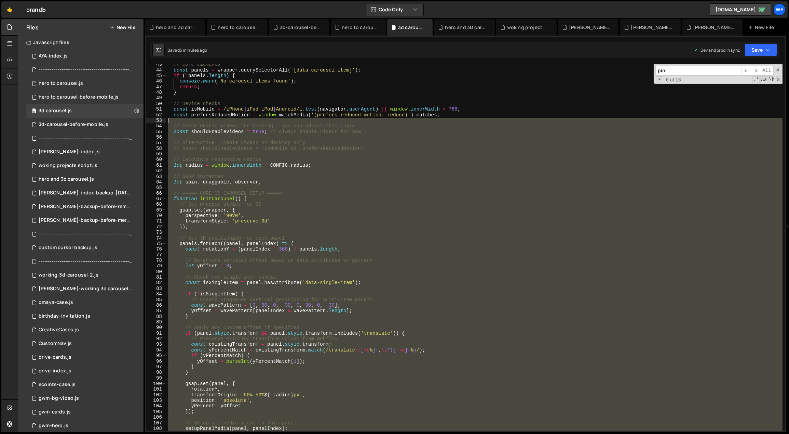
scroll to position [0, 0]
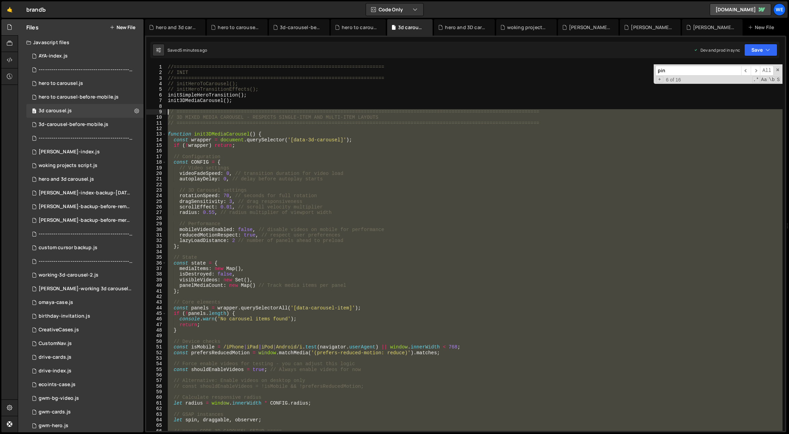
drag, startPoint x: 249, startPoint y: 373, endPoint x: 169, endPoint y: 110, distance: 274.1
click at [168, 111] on div "//======================================================================== // I…" at bounding box center [475, 253] width 617 height 378
paste textarea "}"
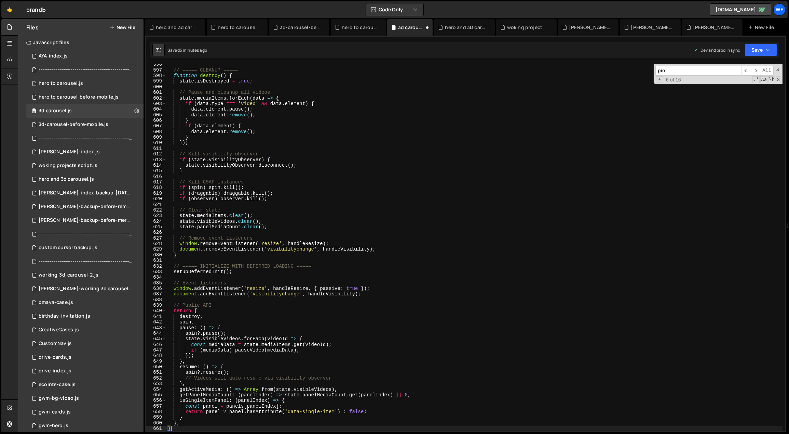
scroll to position [3332, 0]
click at [370, 264] on div "// ===== CLEANUP ===== function destroy ( ) { state . isDestroyed = true ; // P…" at bounding box center [475, 251] width 617 height 378
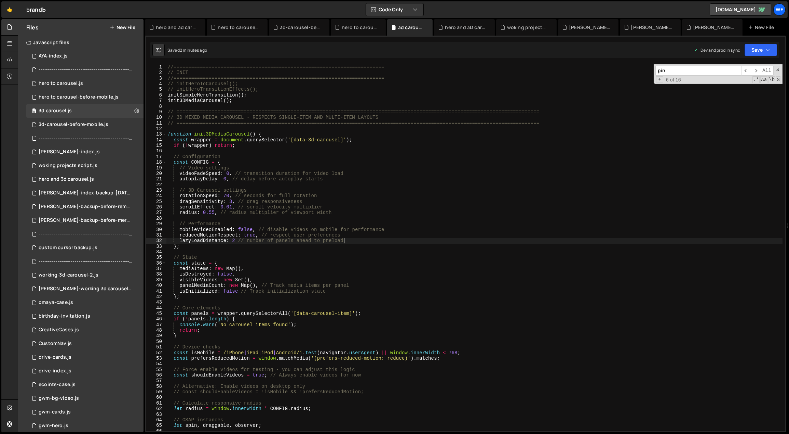
click at [368, 242] on div "//======================================================================== // I…" at bounding box center [475, 253] width 617 height 378
click at [348, 169] on div "//======================================================================== // I…" at bounding box center [475, 253] width 617 height 378
type textarea "// Video settings"
click at [104, 126] on div "3d-carousel-before-mobile.js" at bounding box center [74, 124] width 70 height 6
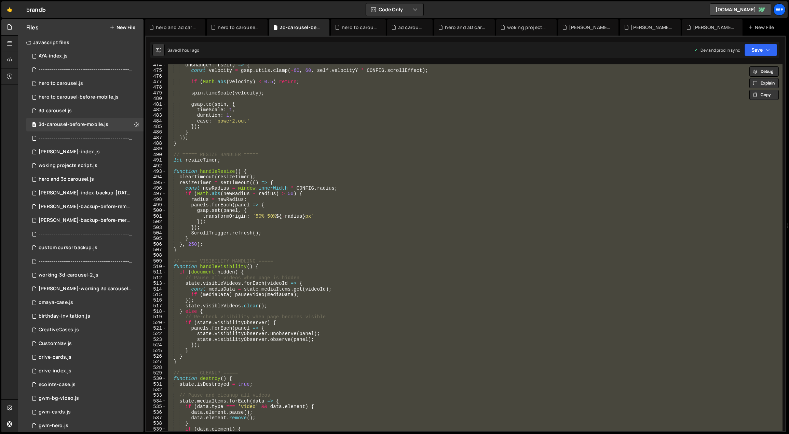
click at [320, 137] on div "onChangeY : ( self ) => { const velocity = gsap . utils . clamp ( - 60 , 60 , s…" at bounding box center [475, 247] width 616 height 366
type textarea "}"
drag, startPoint x: 81, startPoint y: 111, endPoint x: 88, endPoint y: 112, distance: 7.4
click at [81, 110] on div "0 3d carousel.js 0" at bounding box center [84, 111] width 117 height 14
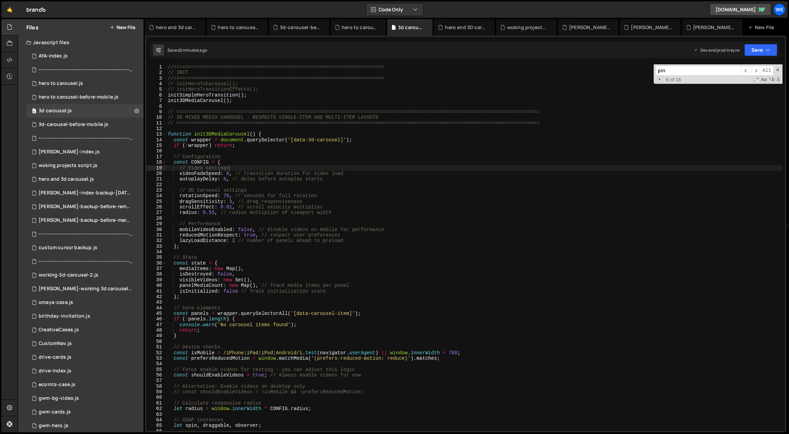
click at [313, 144] on div "//======================================================================== // I…" at bounding box center [475, 253] width 617 height 378
type textarea "}"
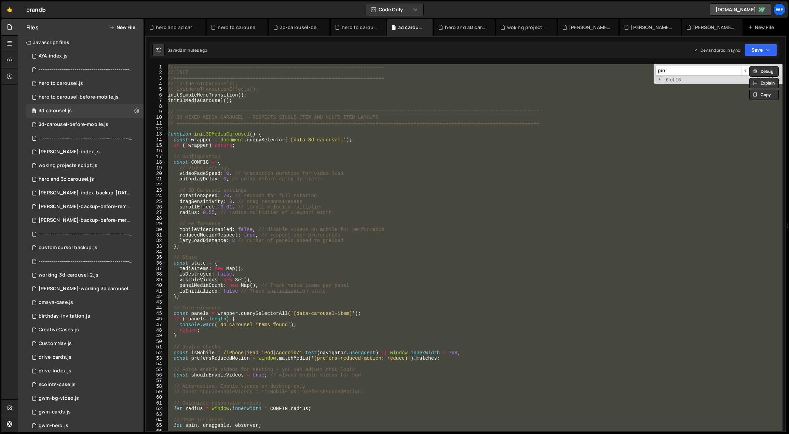
paste textarea
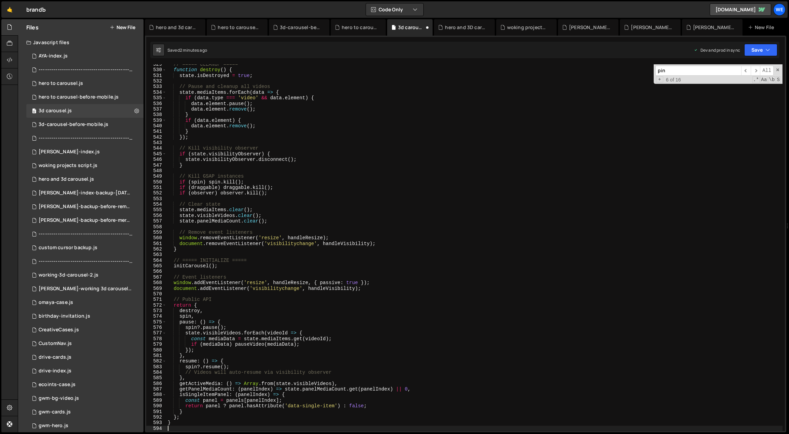
scroll to position [2957, 0]
